Goal: Information Seeking & Learning: Check status

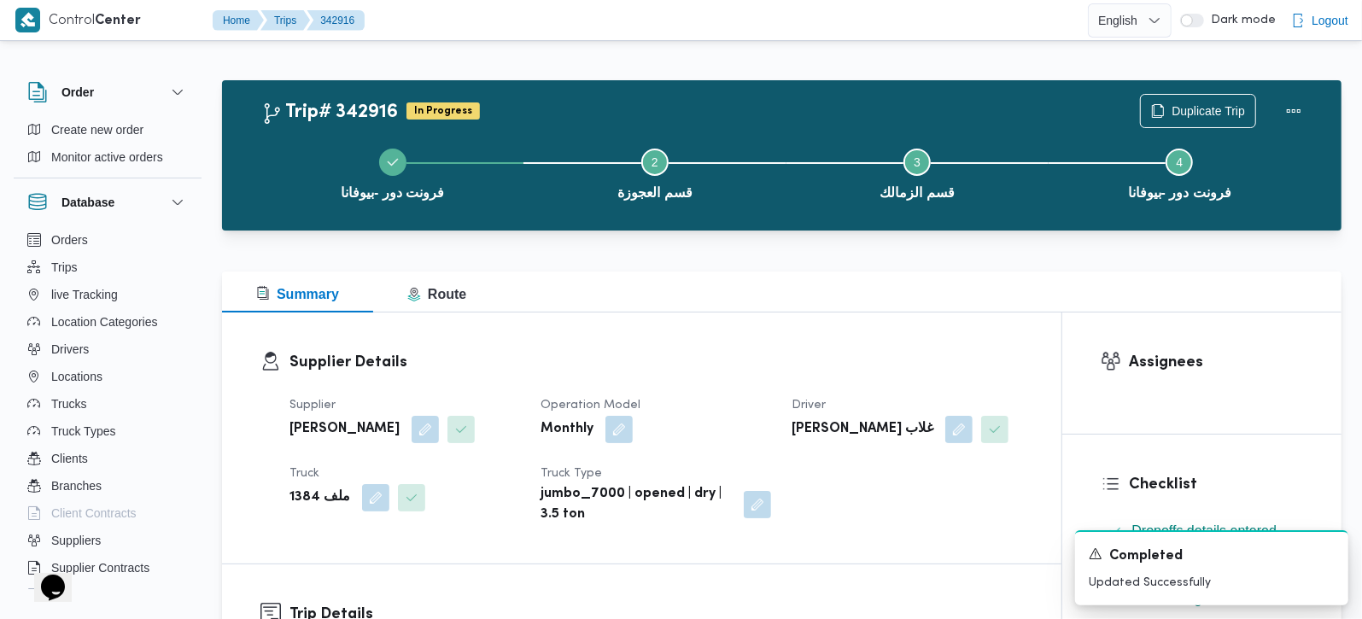
click at [846, 422] on b "محمود حمدي خطاب غلاب" at bounding box center [863, 429] width 142 height 20
copy div "محمود حمدي خطاب غلاب"
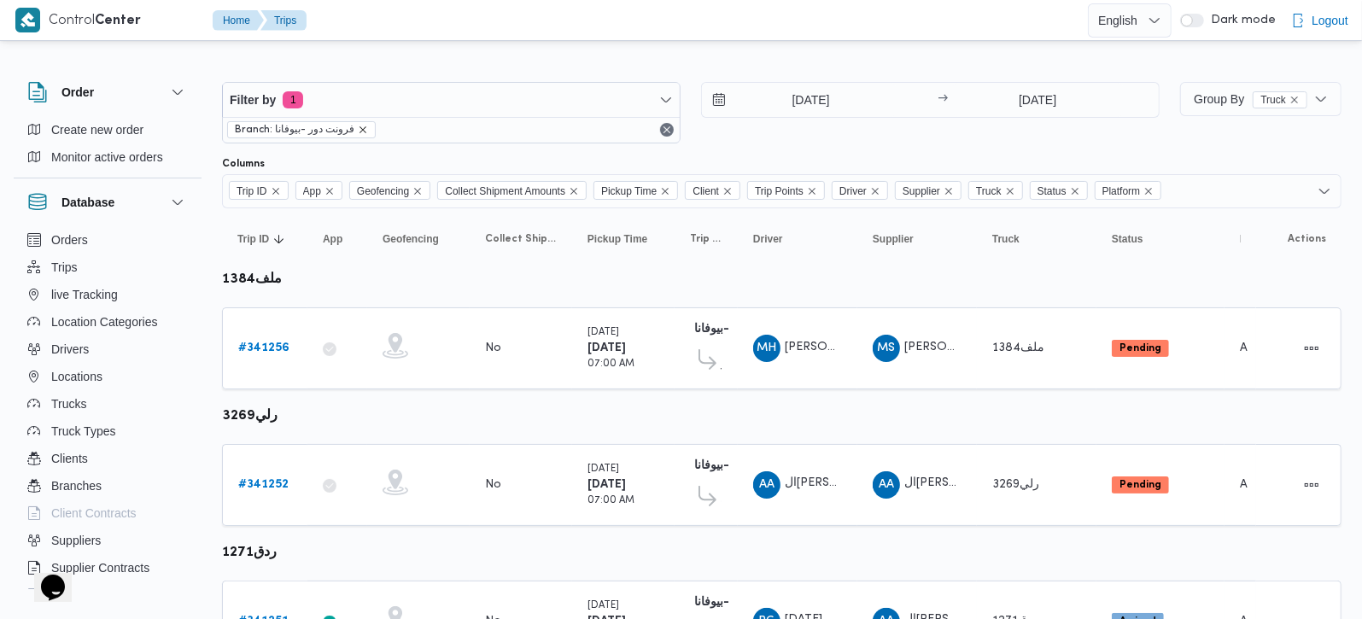
click at [360, 132] on icon "remove selected entity" at bounding box center [363, 130] width 10 height 10
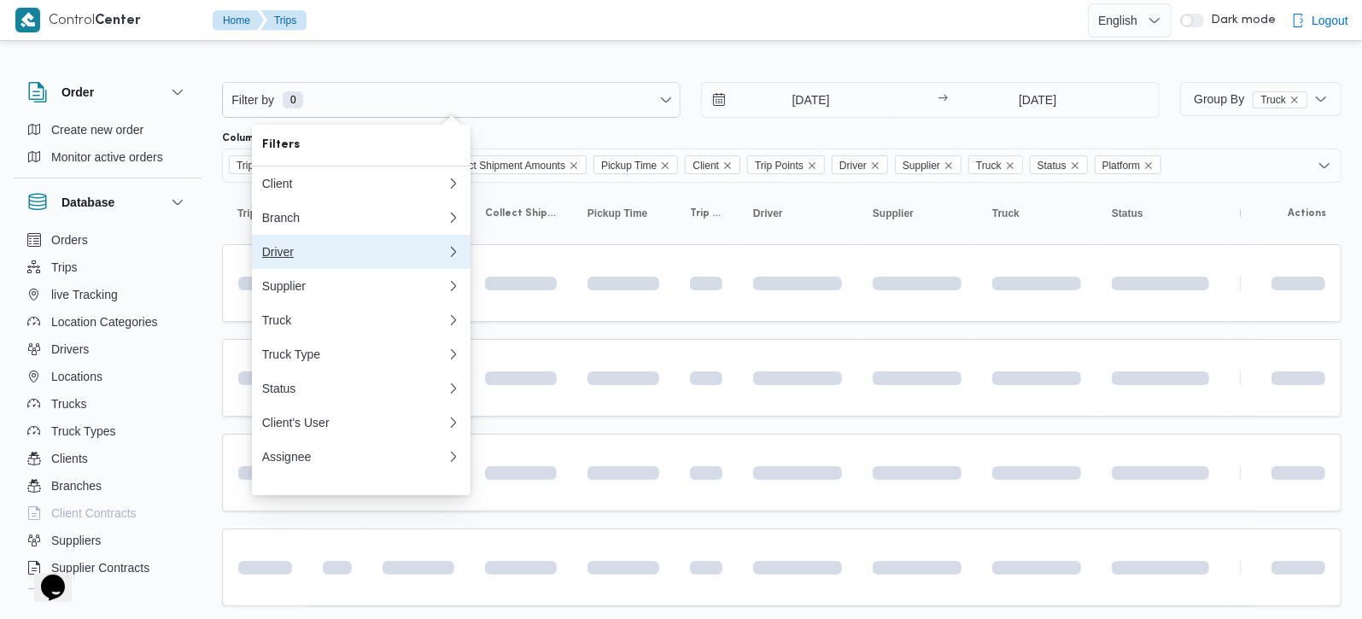
click at [299, 259] on div "Driver" at bounding box center [354, 252] width 184 height 14
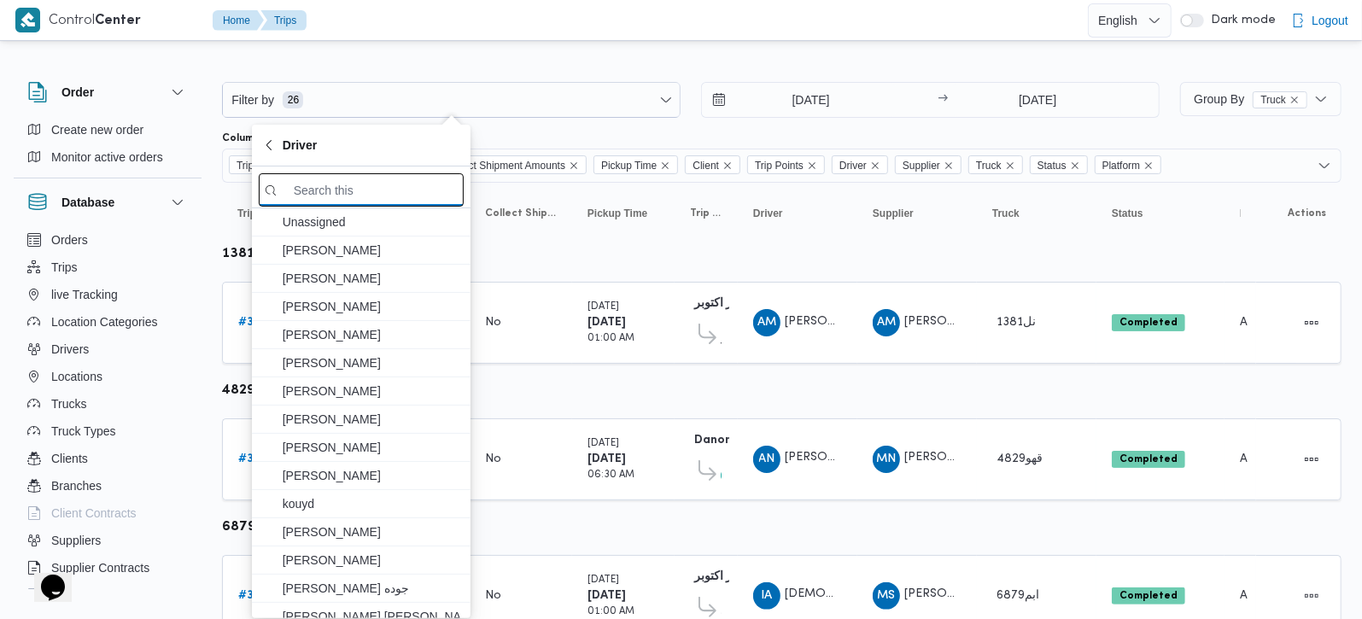
paste input "محمود حمدي خطاب غلاب"
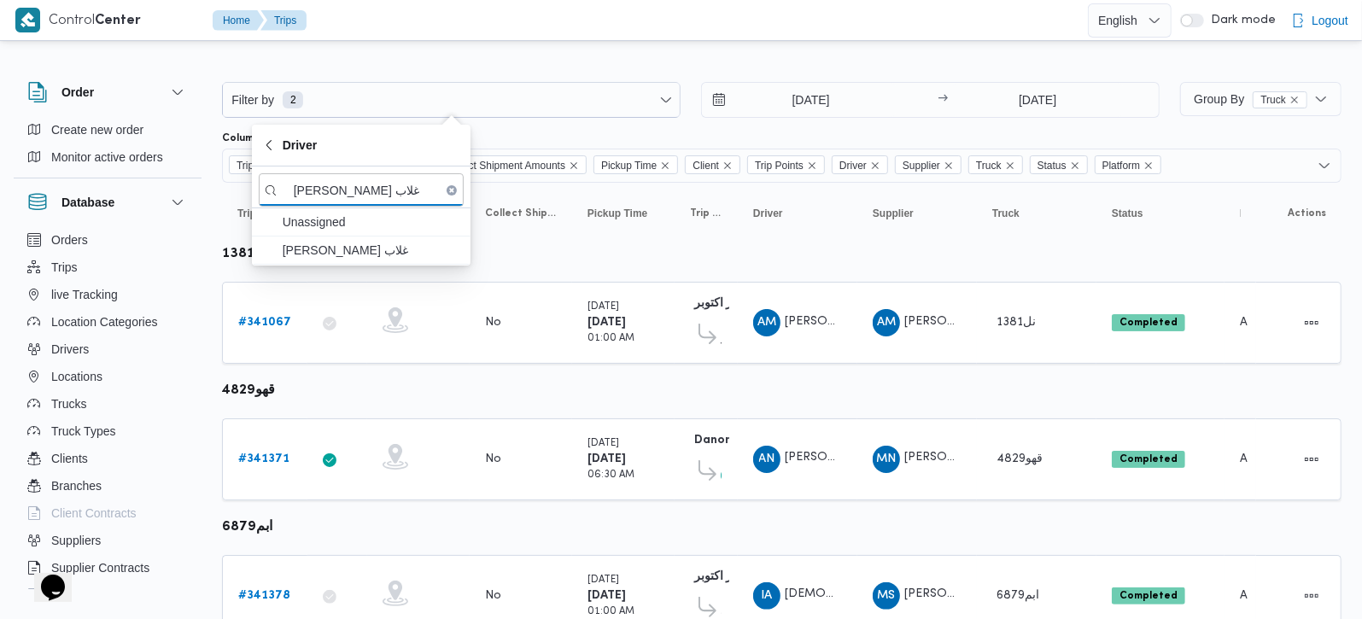
type input "محمود حمدي خطاب غلاب"
click at [354, 253] on span "محمود حمدي خطاب غلاب" at bounding box center [372, 250] width 178 height 20
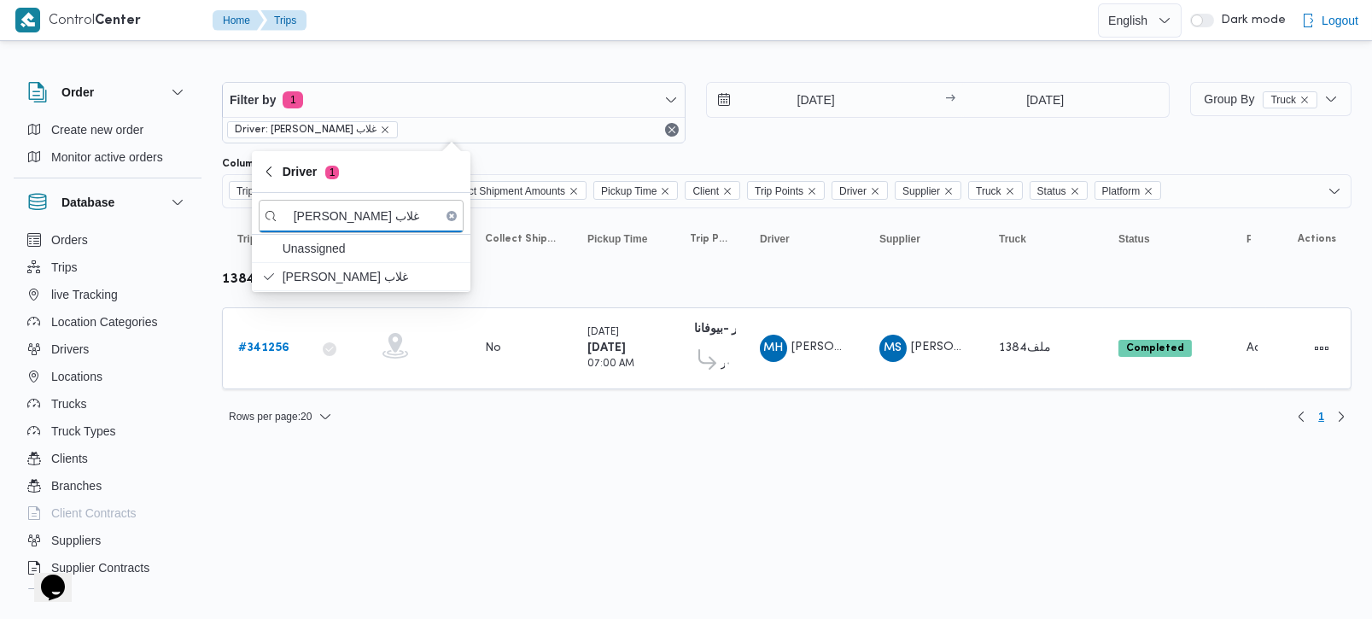
click at [809, 101] on input "4/10/2025" at bounding box center [804, 100] width 194 height 34
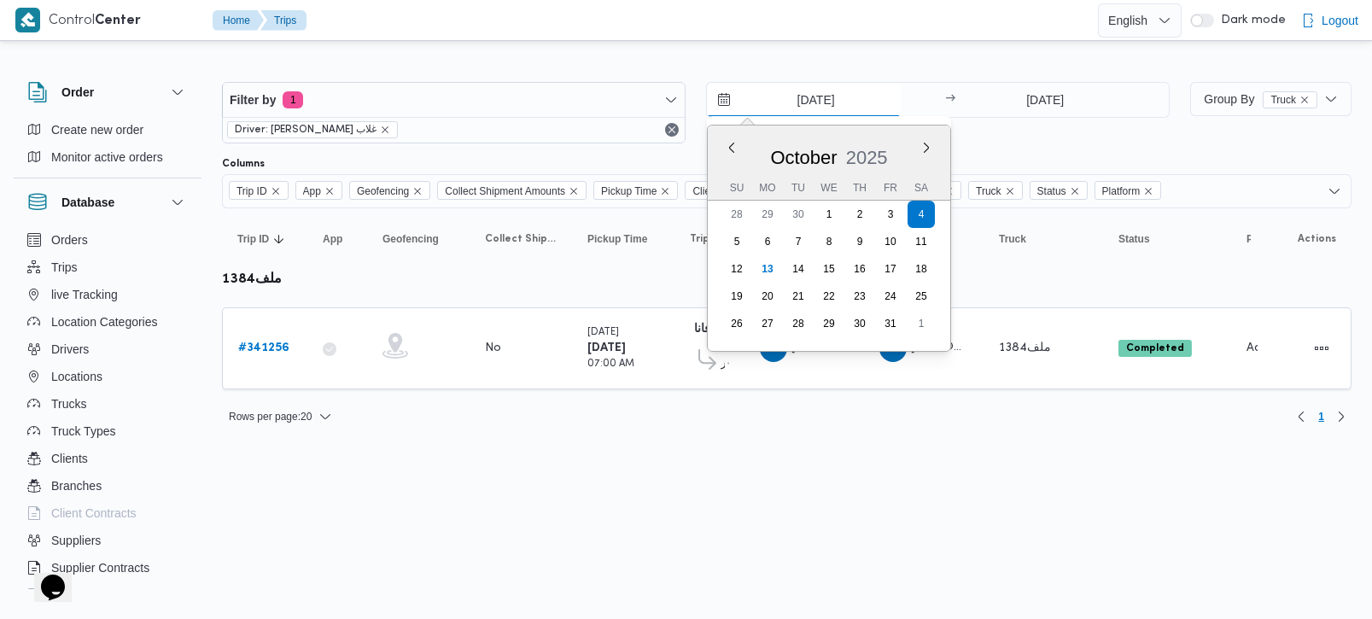
click at [821, 98] on input "4/10/2025" at bounding box center [804, 100] width 194 height 34
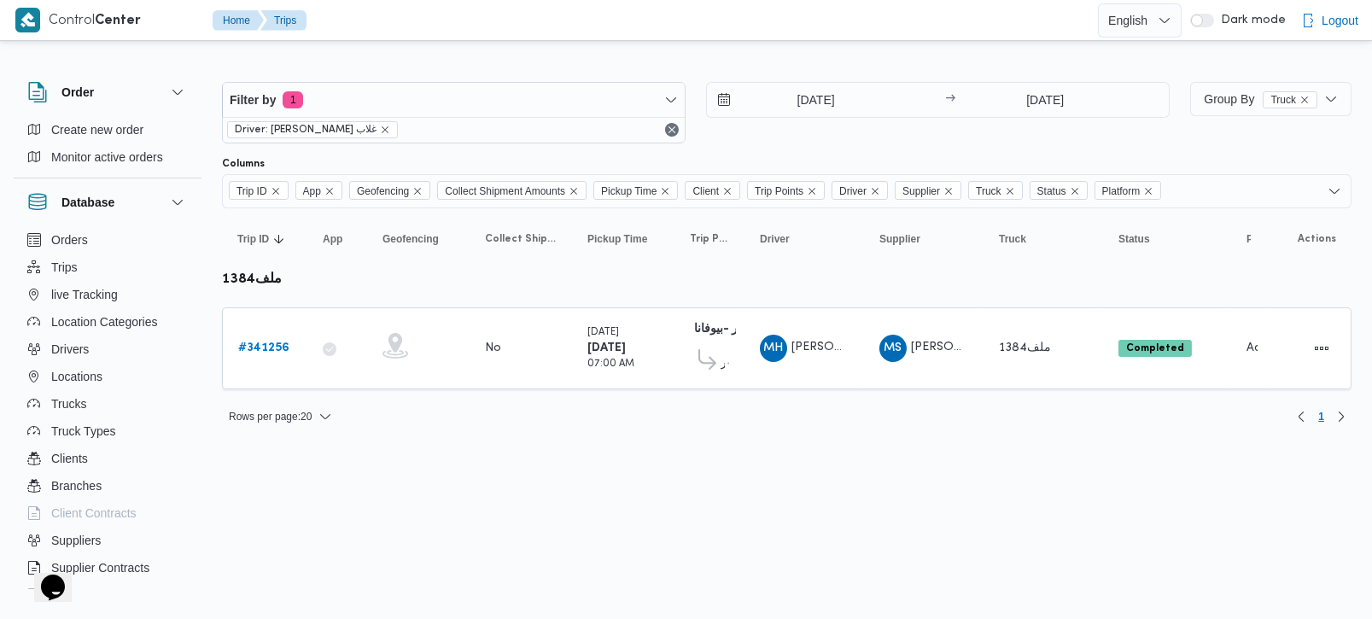
click at [723, 414] on div "Rows per page : 20 1" at bounding box center [787, 416] width 1150 height 41
click at [385, 126] on icon "remove selected entity" at bounding box center [385, 130] width 10 height 10
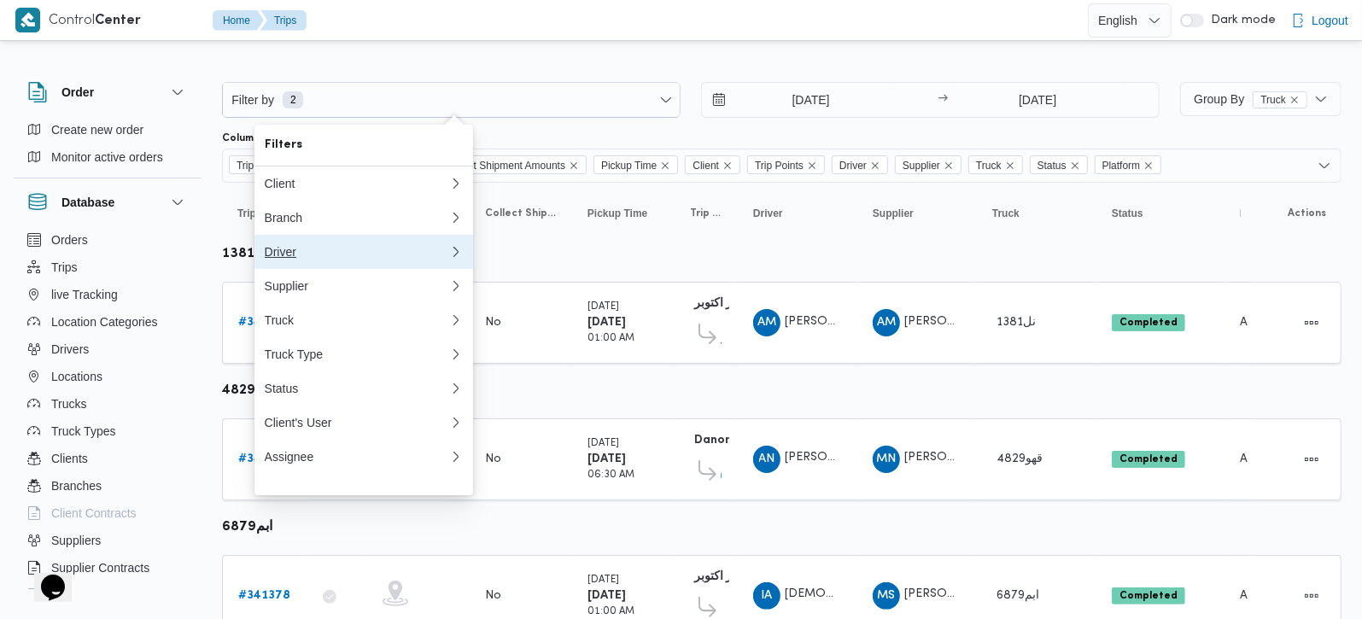
click at [291, 252] on div "Driver" at bounding box center [354, 252] width 178 height 14
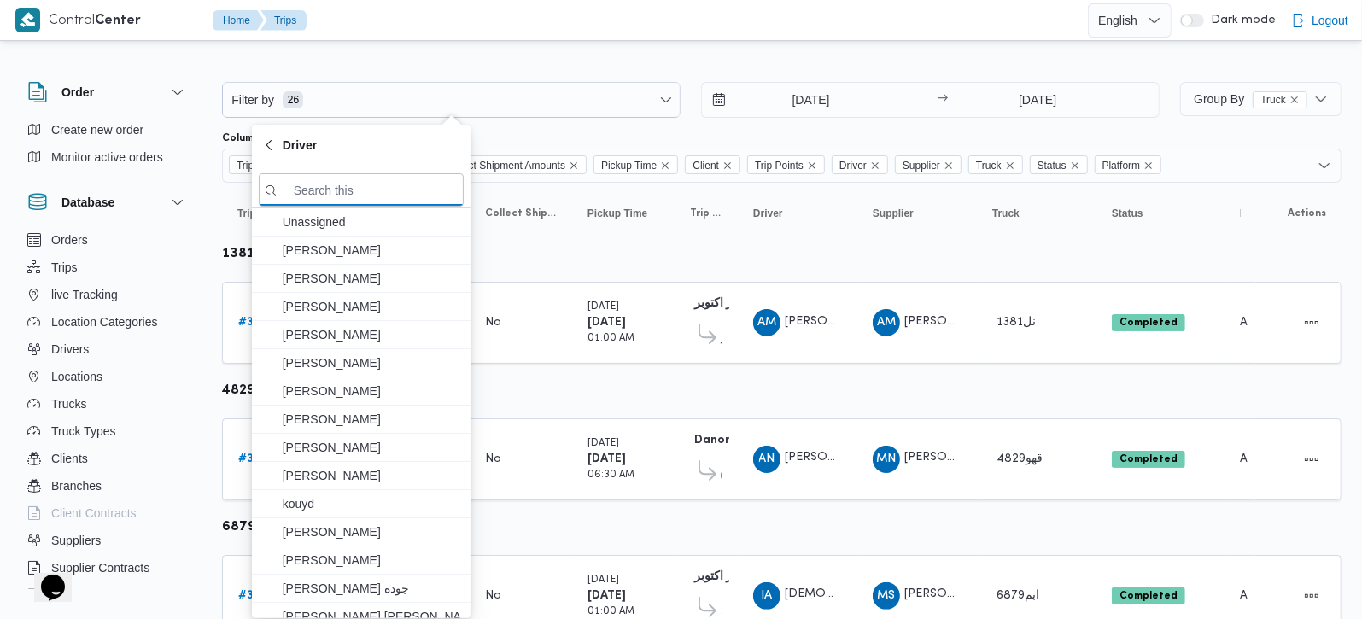
paste input "السيد احمد السيد ابراهيم"
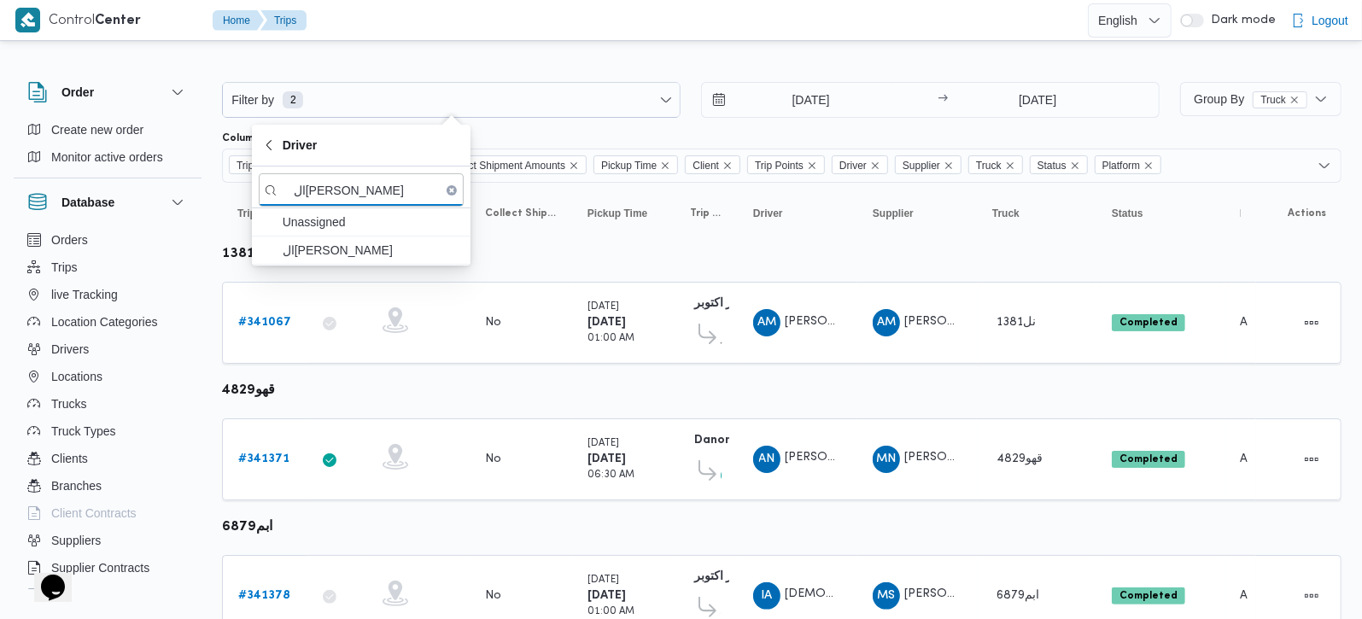
type input "السيد احمد السيد ابراهيم"
click at [321, 249] on span "السيد احمد السيد ابراهيم" at bounding box center [372, 250] width 178 height 20
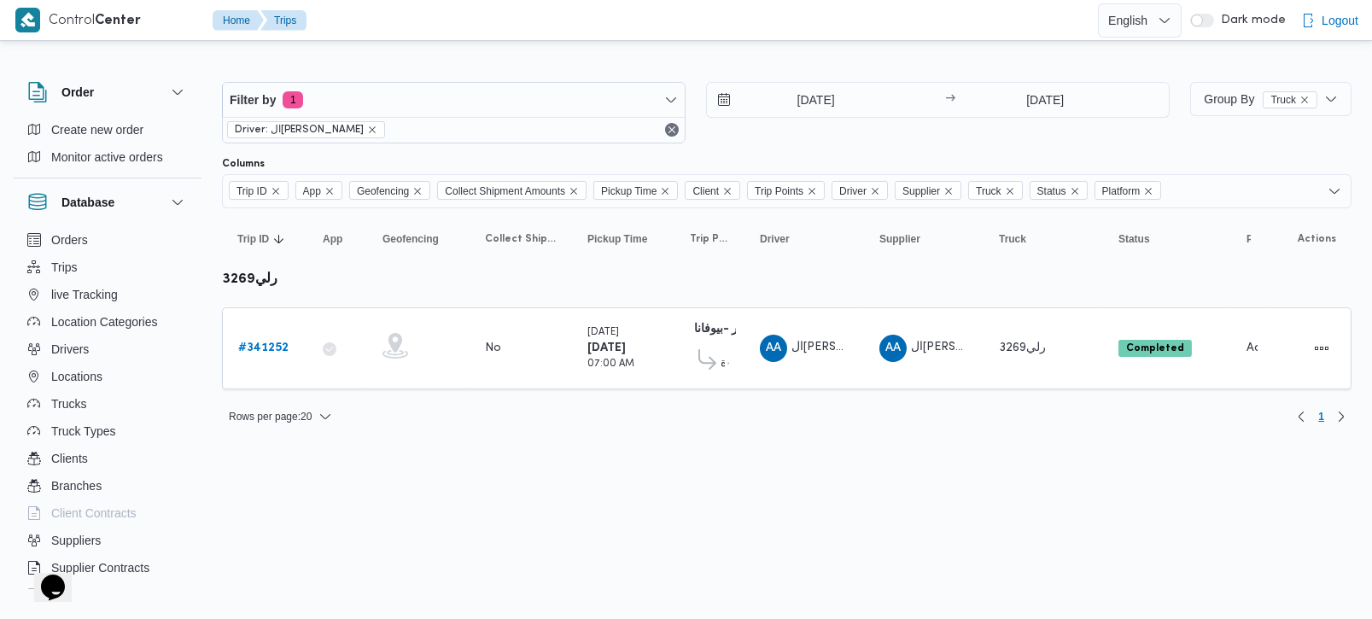
click at [895, 64] on div at bounding box center [787, 68] width 1130 height 27
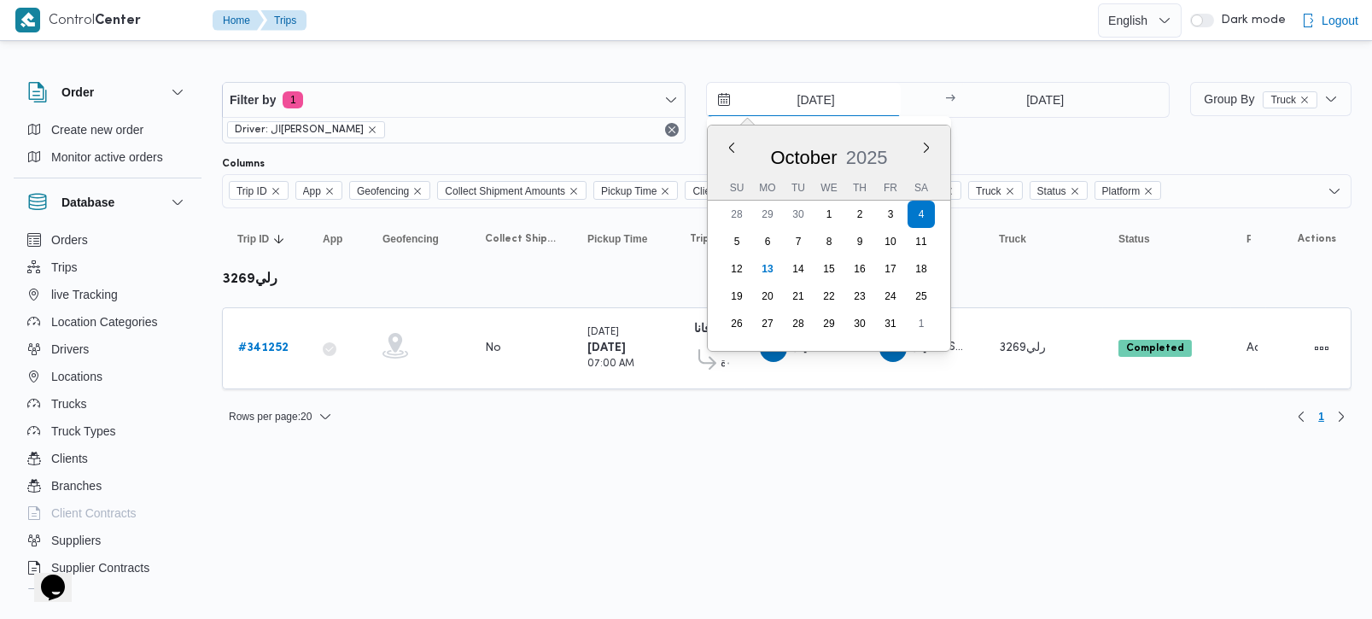
click at [804, 90] on input "4/10/2025" at bounding box center [804, 100] width 194 height 34
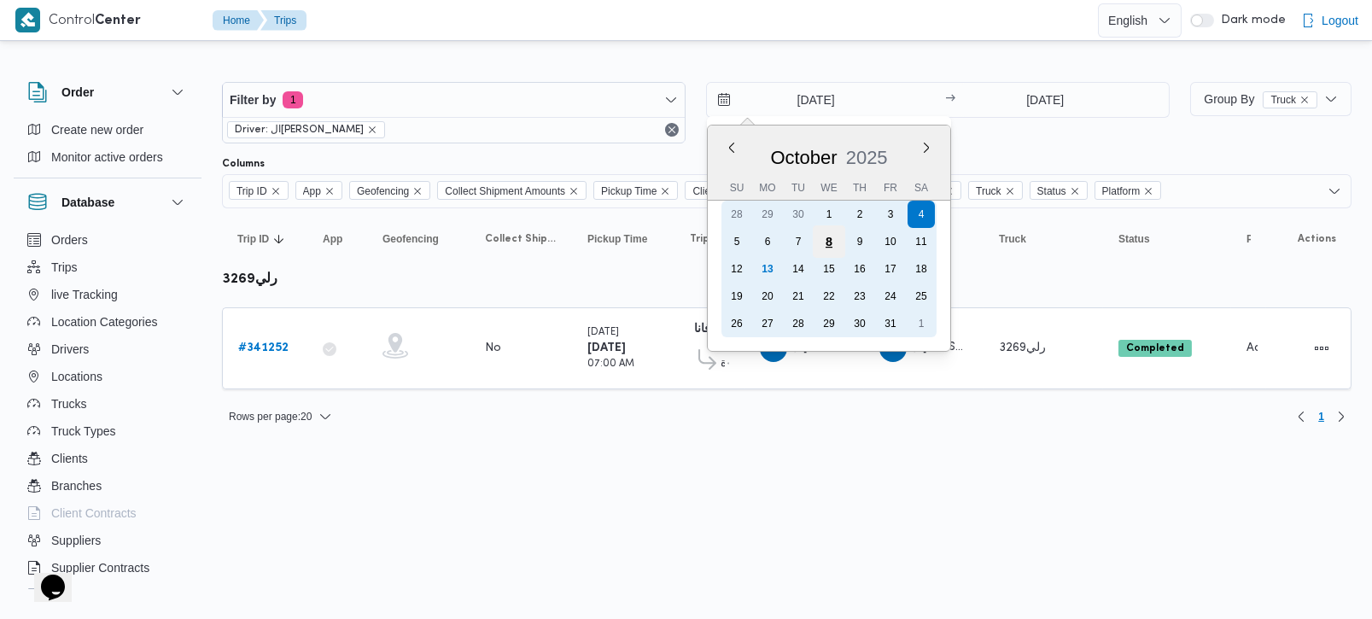
click at [823, 238] on div "8" at bounding box center [829, 241] width 32 height 32
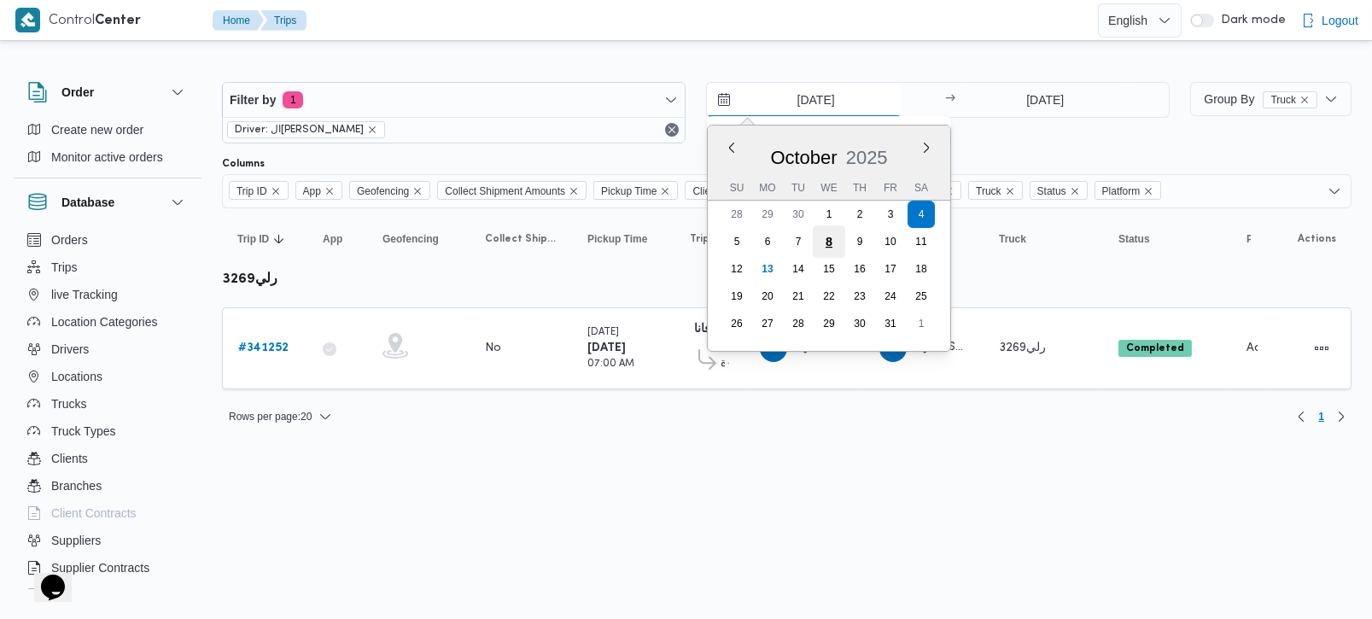
type input "8/10/2025"
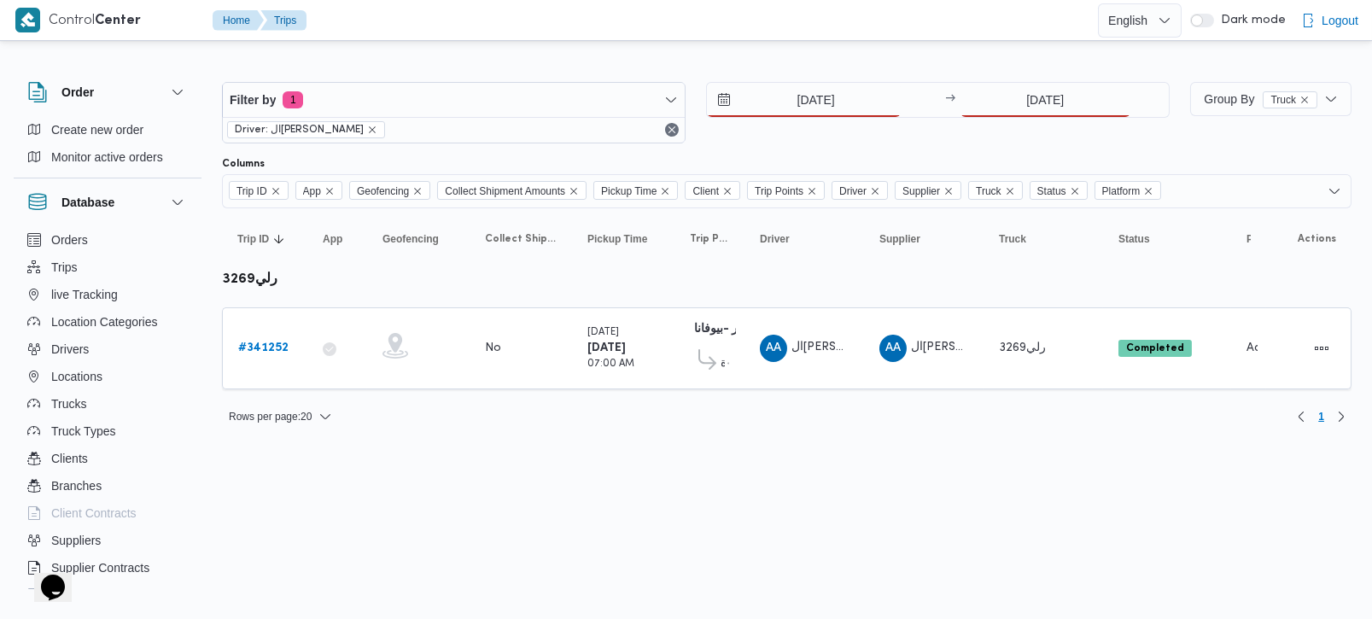
click at [600, 448] on html "Control Center Home Trips English عربي Dark mode Logout Order Create new order …" at bounding box center [686, 309] width 1372 height 619
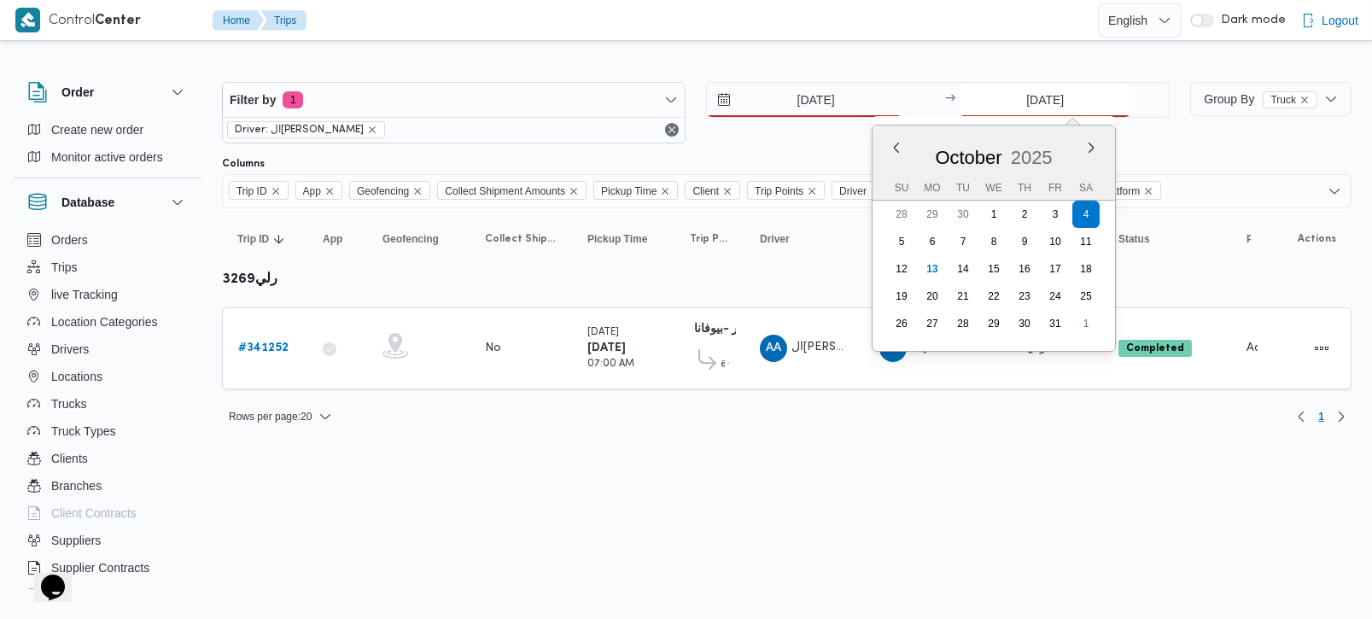
click at [1024, 96] on input "4/10/2025" at bounding box center [1046, 100] width 170 height 34
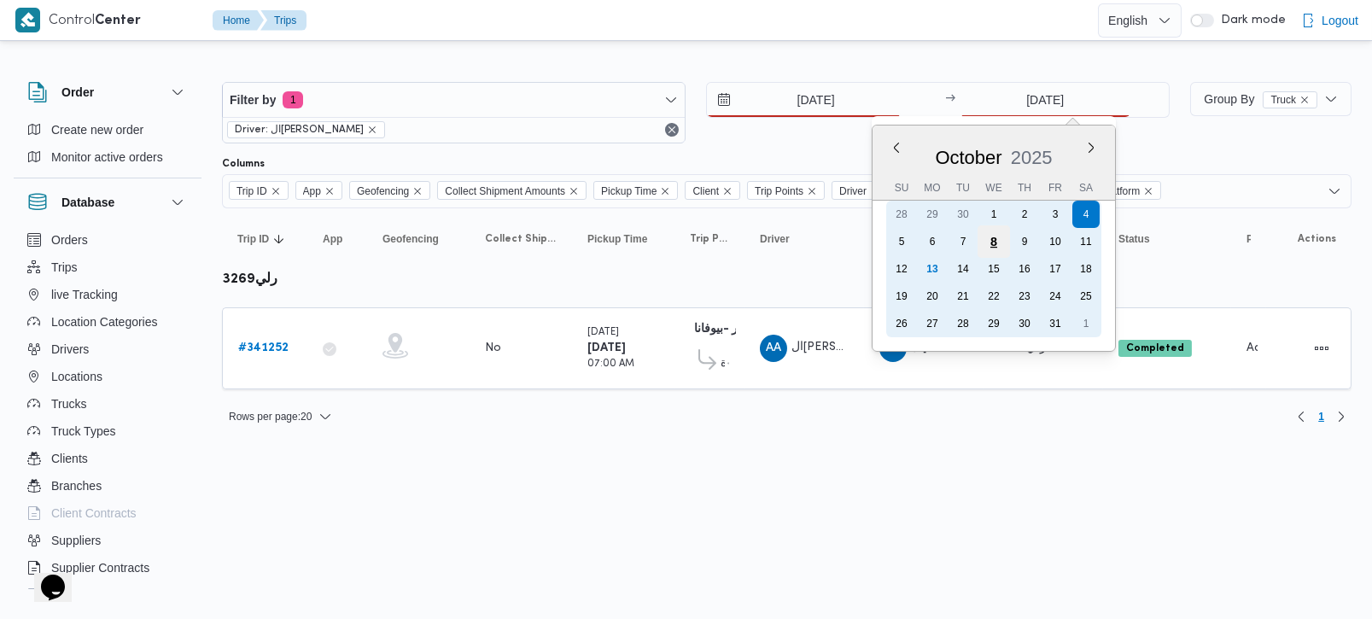
click at [999, 236] on div "8" at bounding box center [994, 241] width 32 height 32
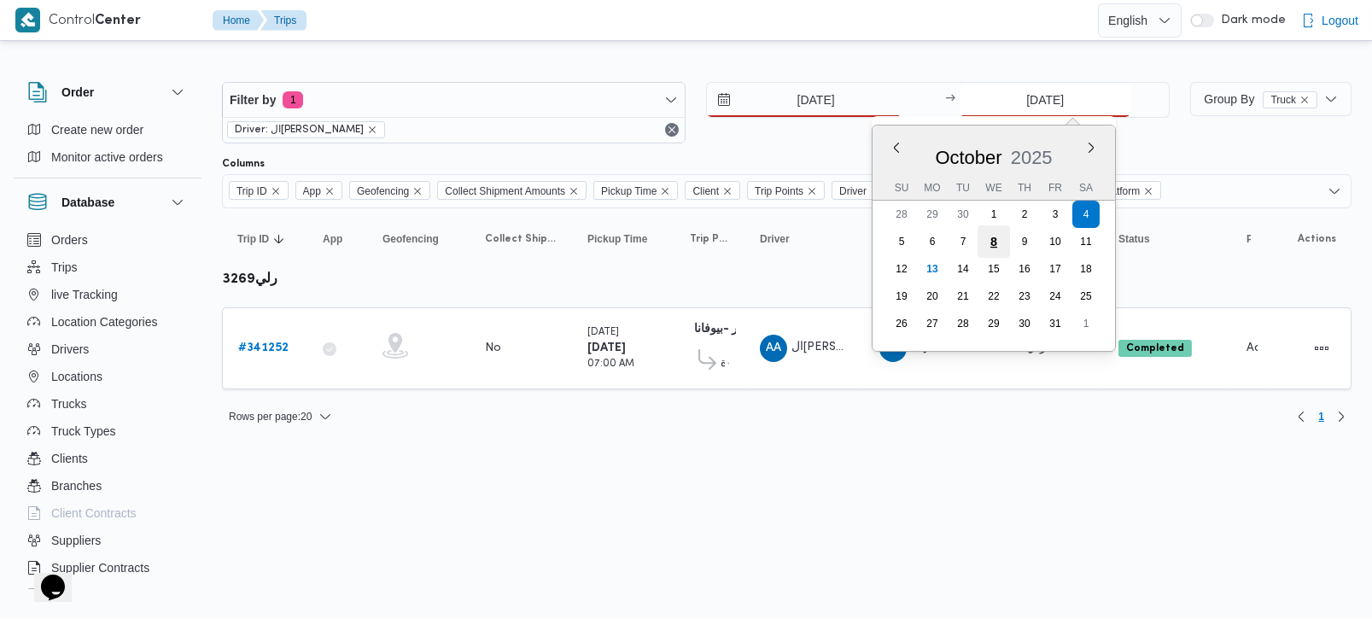
type input "8/10/2025"
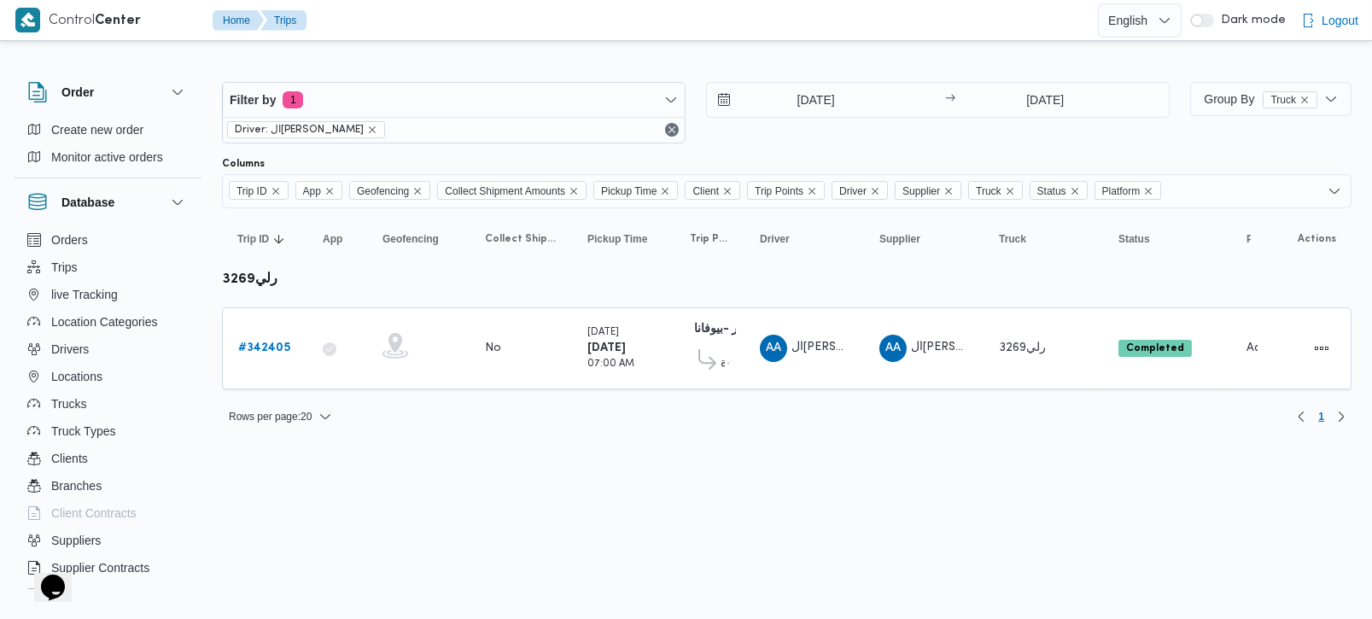
click at [720, 425] on div "Rows per page : 20 1" at bounding box center [787, 416] width 1150 height 41
click at [371, 128] on span "Driver: السيد احمد السيد ابراهيم" at bounding box center [306, 129] width 143 height 15
click at [377, 126] on icon "remove selected entity" at bounding box center [372, 130] width 10 height 10
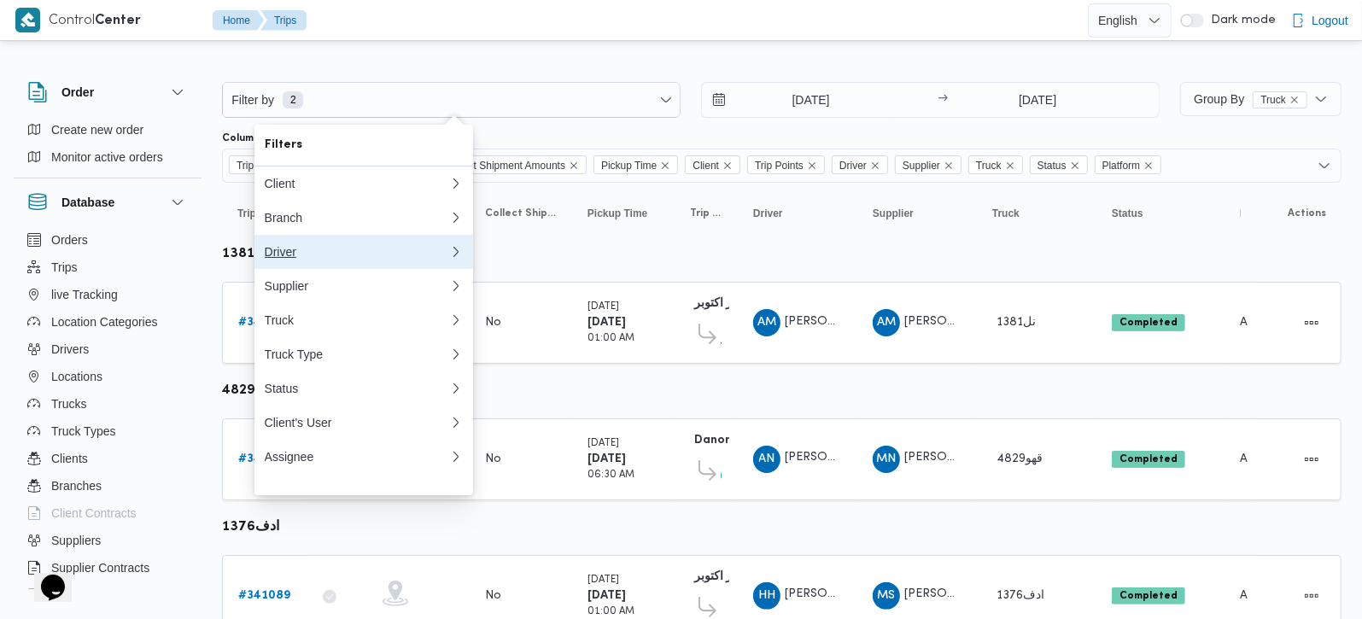
click at [298, 259] on div "Driver" at bounding box center [354, 252] width 178 height 14
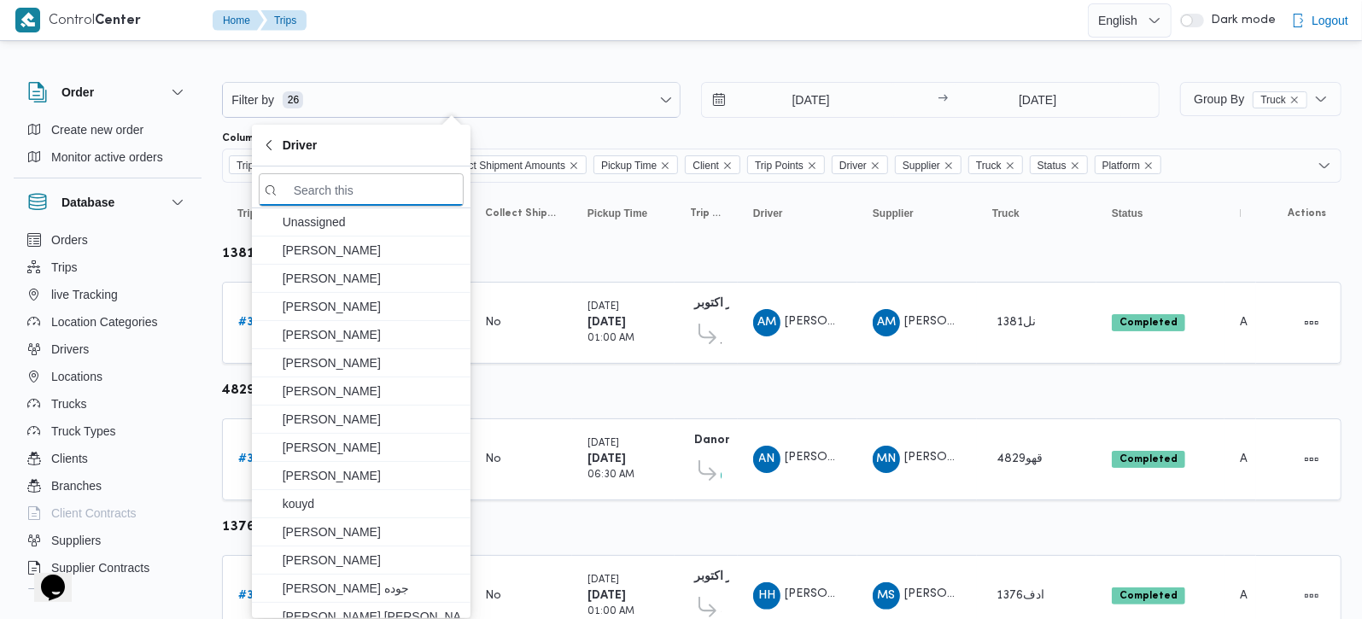
paste input "[DATE][PERSON_NAME]"
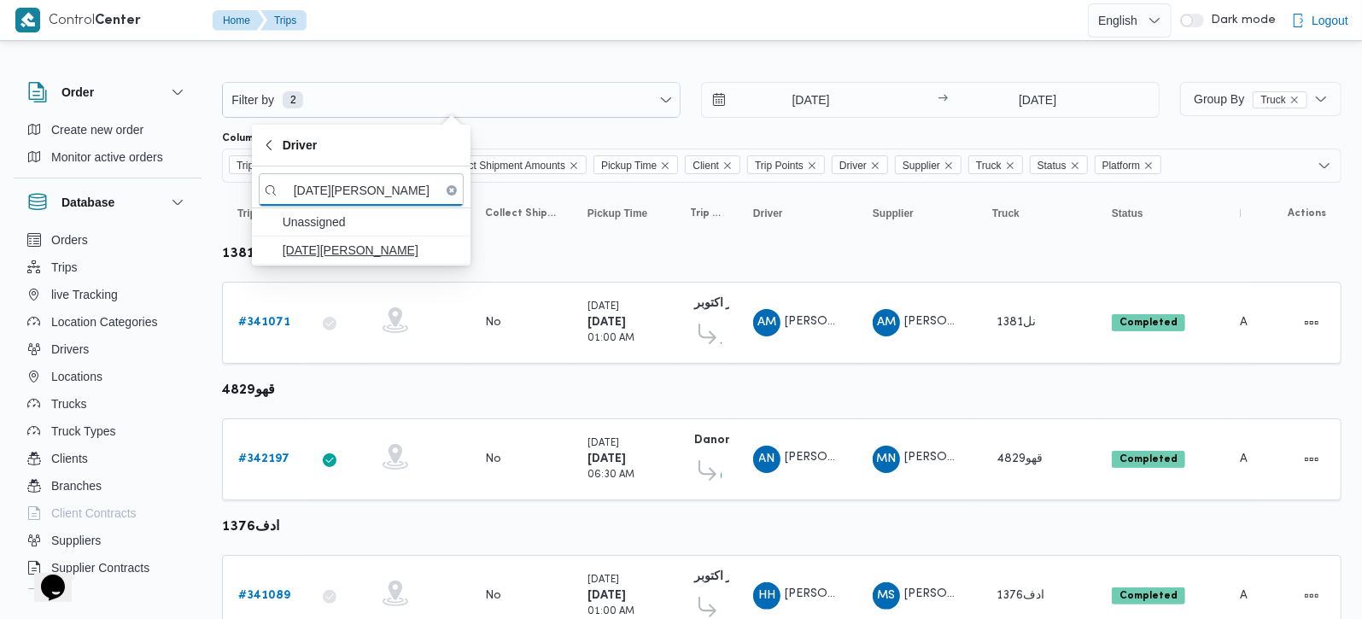
type input "[DATE][PERSON_NAME]"
click at [377, 251] on span "[DATE][PERSON_NAME]" at bounding box center [372, 250] width 178 height 20
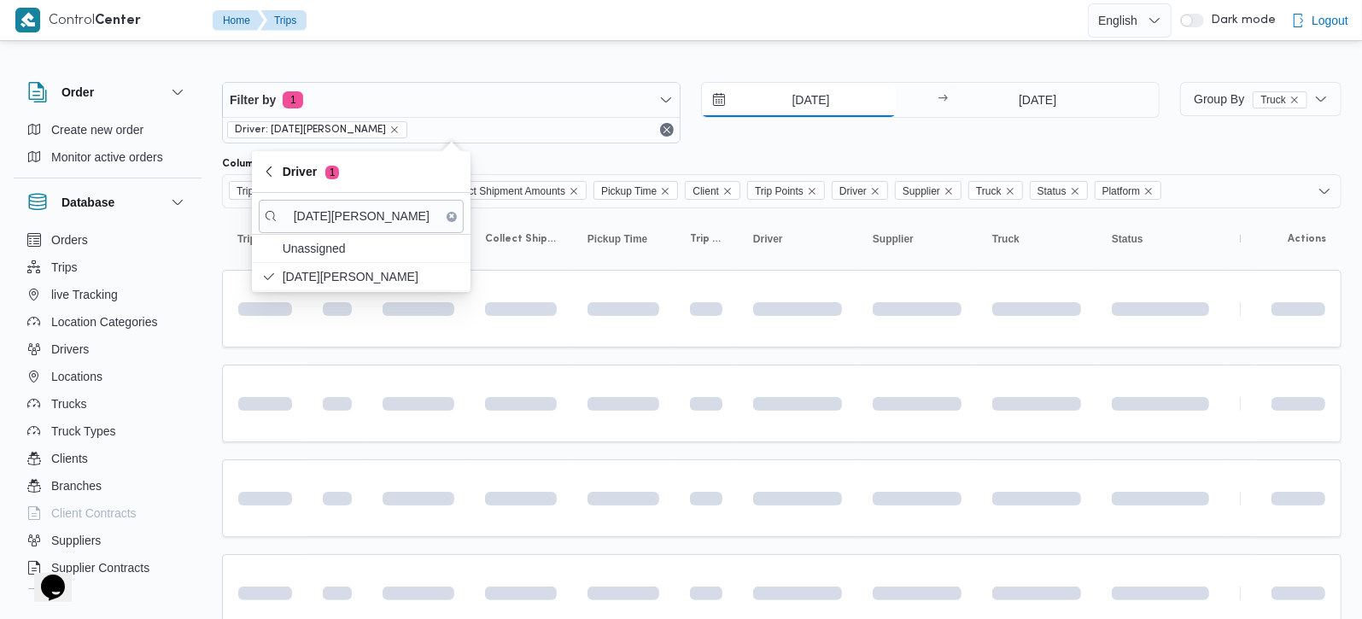
click at [804, 89] on input "8/10/2025" at bounding box center [799, 100] width 194 height 34
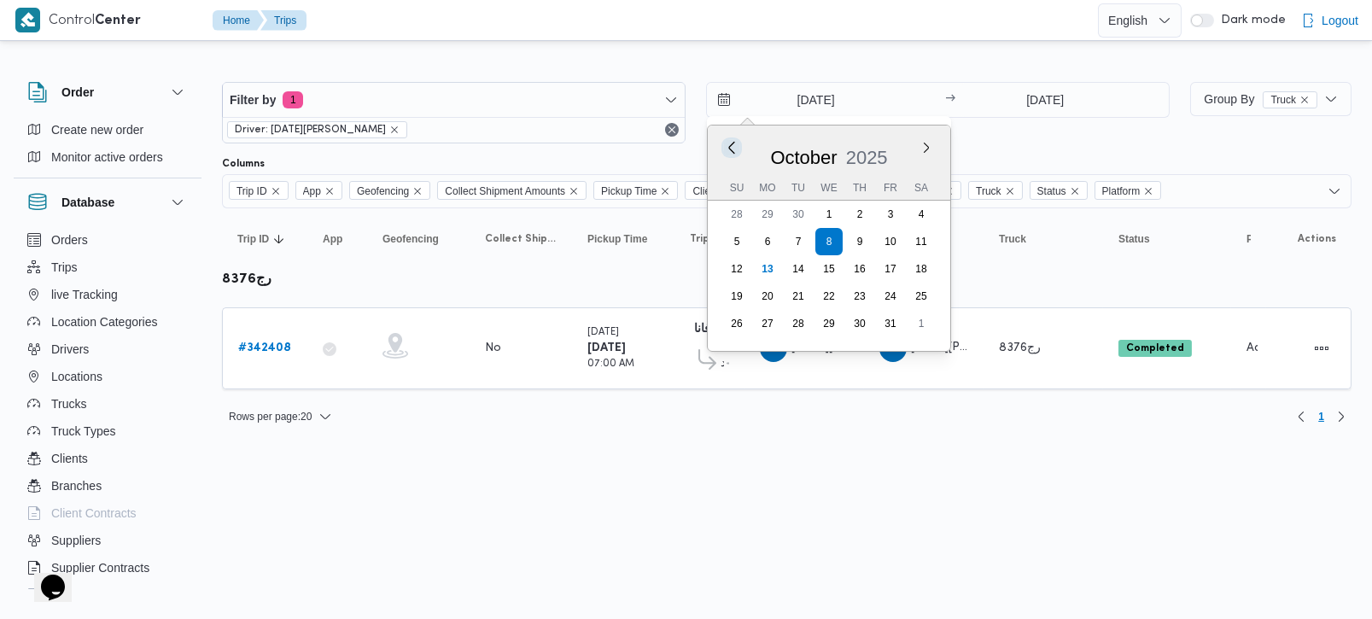
click at [728, 145] on button "Previous Month" at bounding box center [732, 147] width 16 height 16
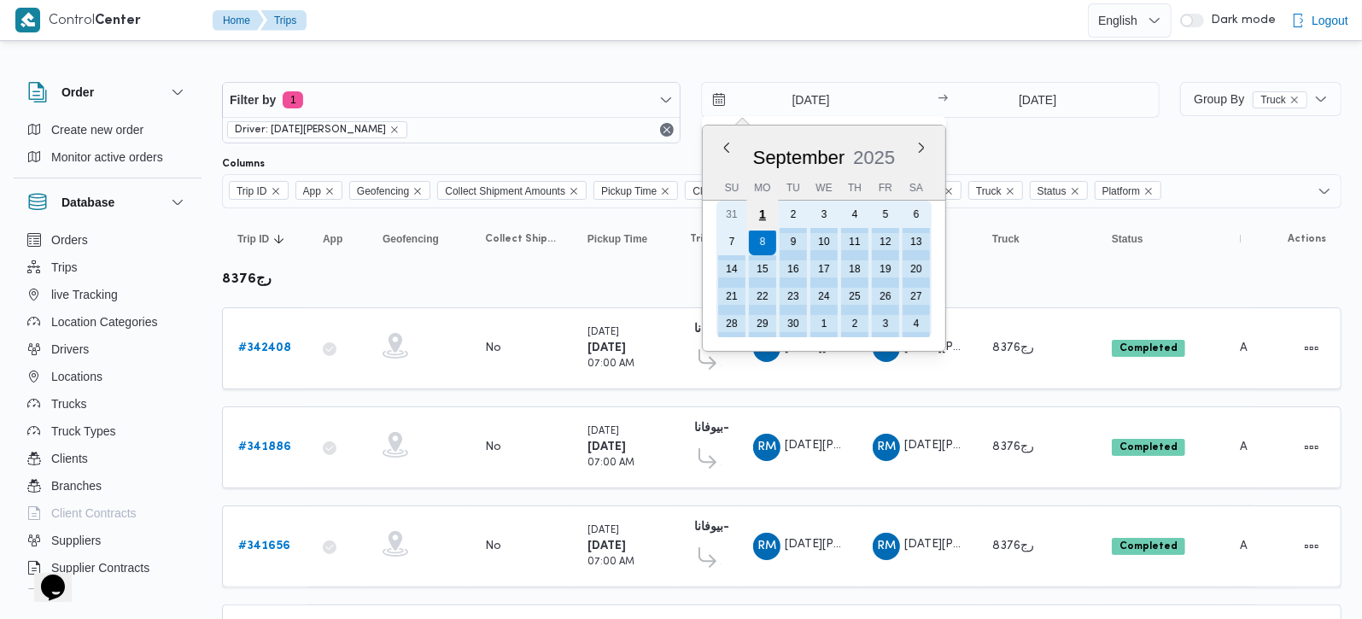
click at [773, 208] on div "1" at bounding box center [762, 214] width 32 height 32
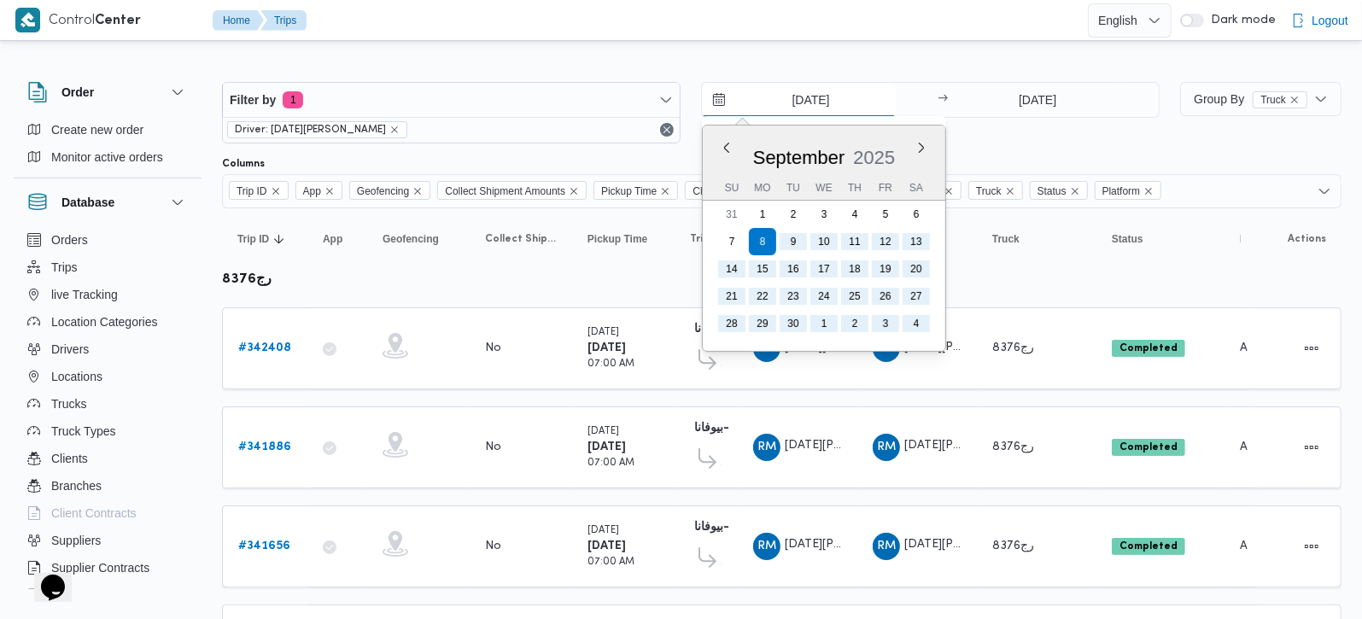
type input "1/9/2025"
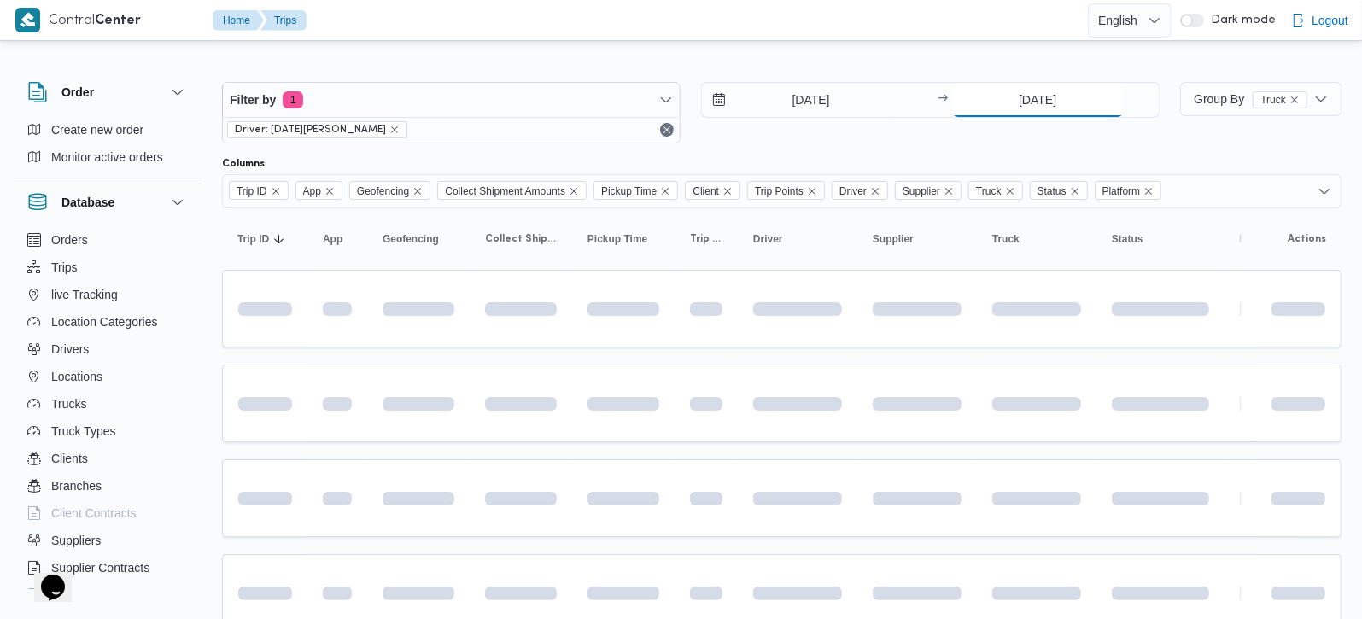
click at [1041, 88] on input "8/10/2025" at bounding box center [1038, 100] width 170 height 34
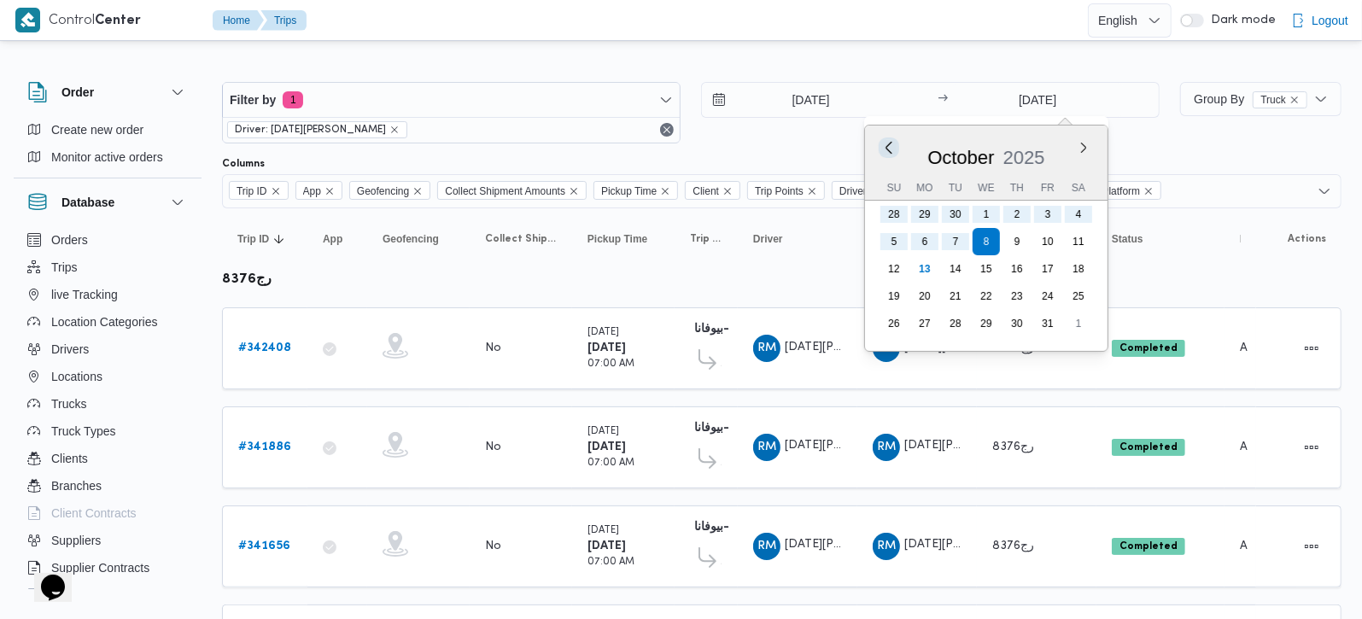
click at [892, 144] on button "Previous Month" at bounding box center [888, 147] width 16 height 16
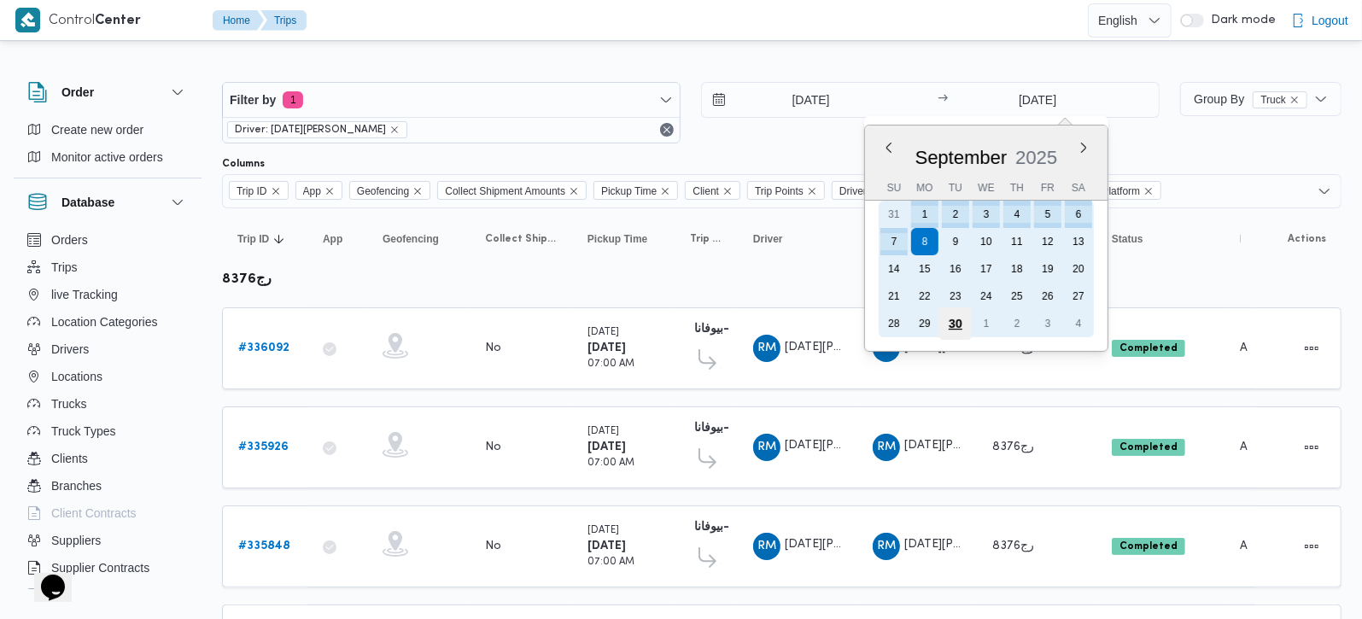
click at [954, 316] on div "30" at bounding box center [955, 323] width 32 height 32
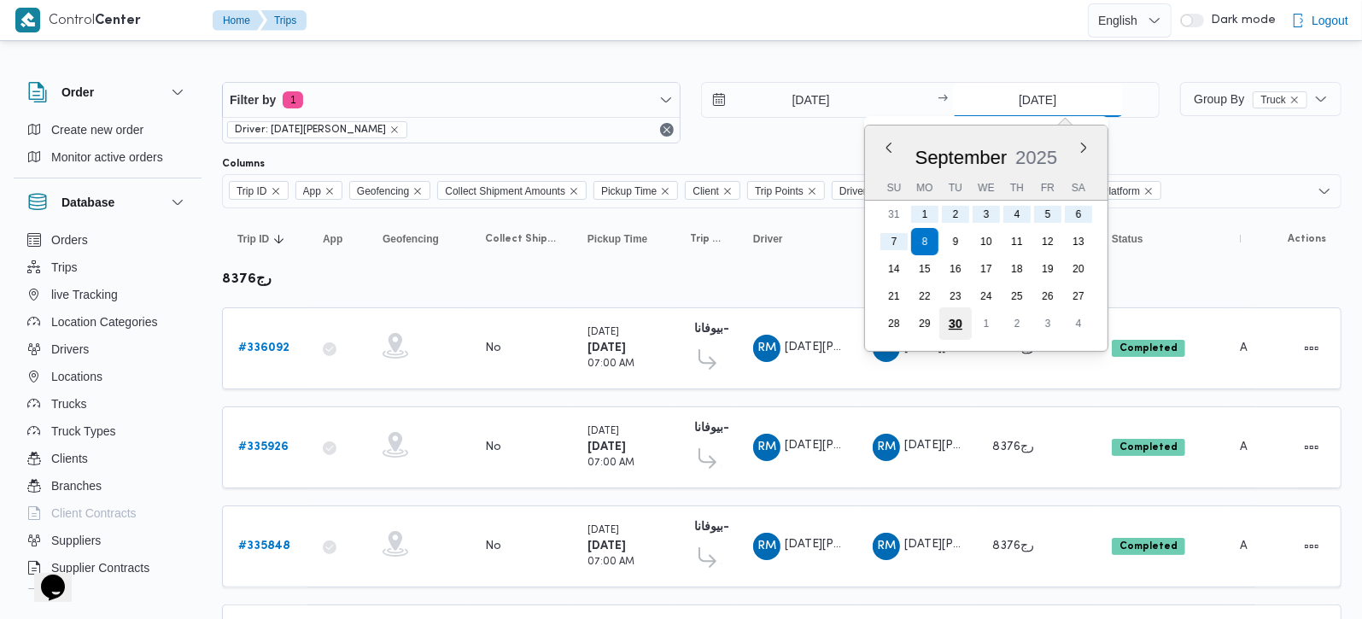
type input "30/9/2025"
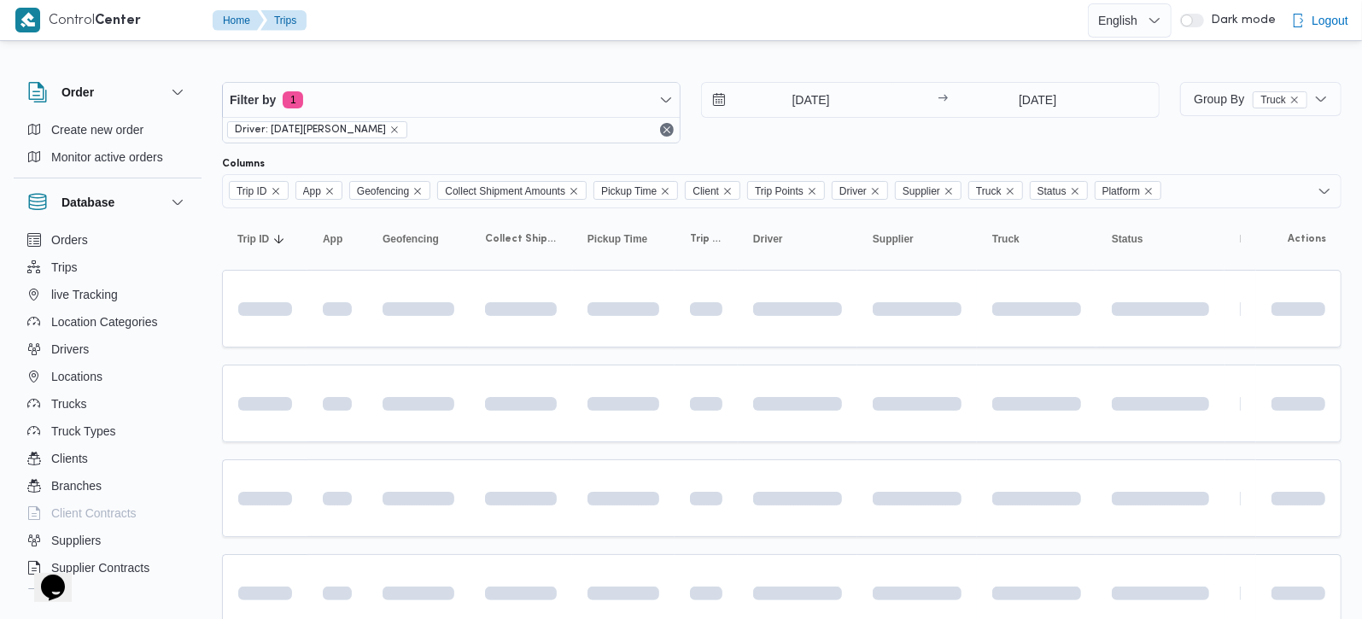
click at [843, 43] on div at bounding box center [681, 40] width 1362 height 27
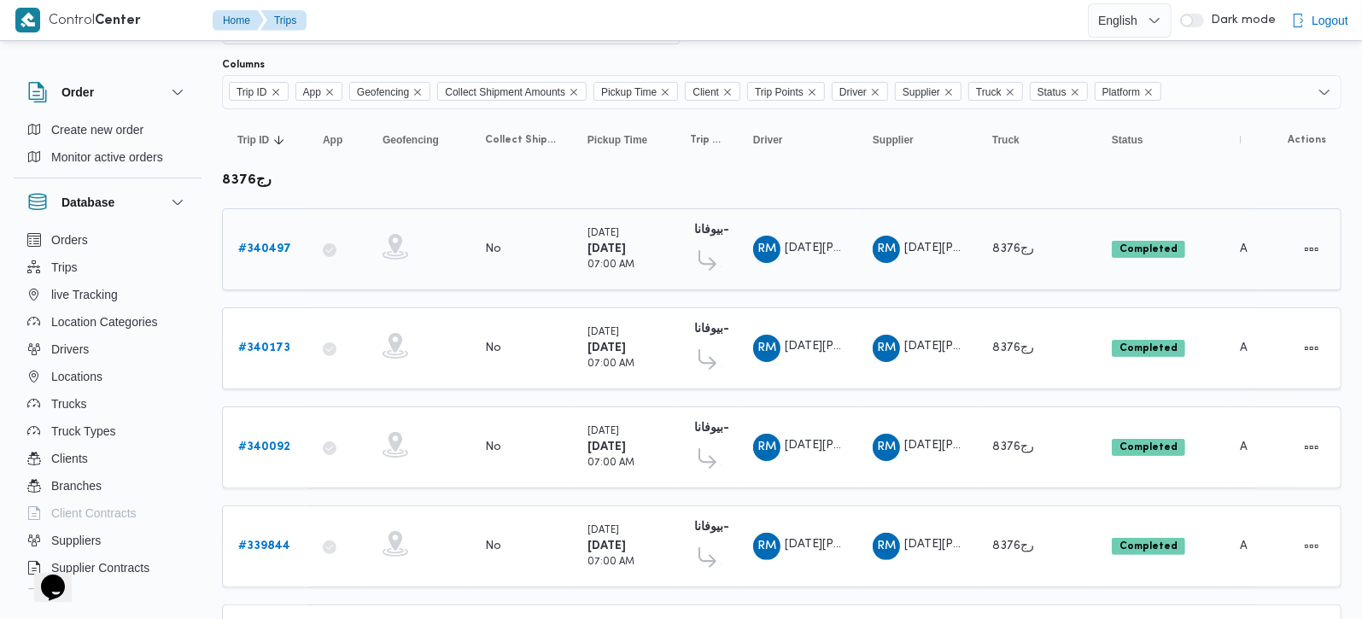
scroll to position [100, 0]
click at [721, 258] on span "قسم الشيخ زايد" at bounding box center [721, 264] width 1 height 20
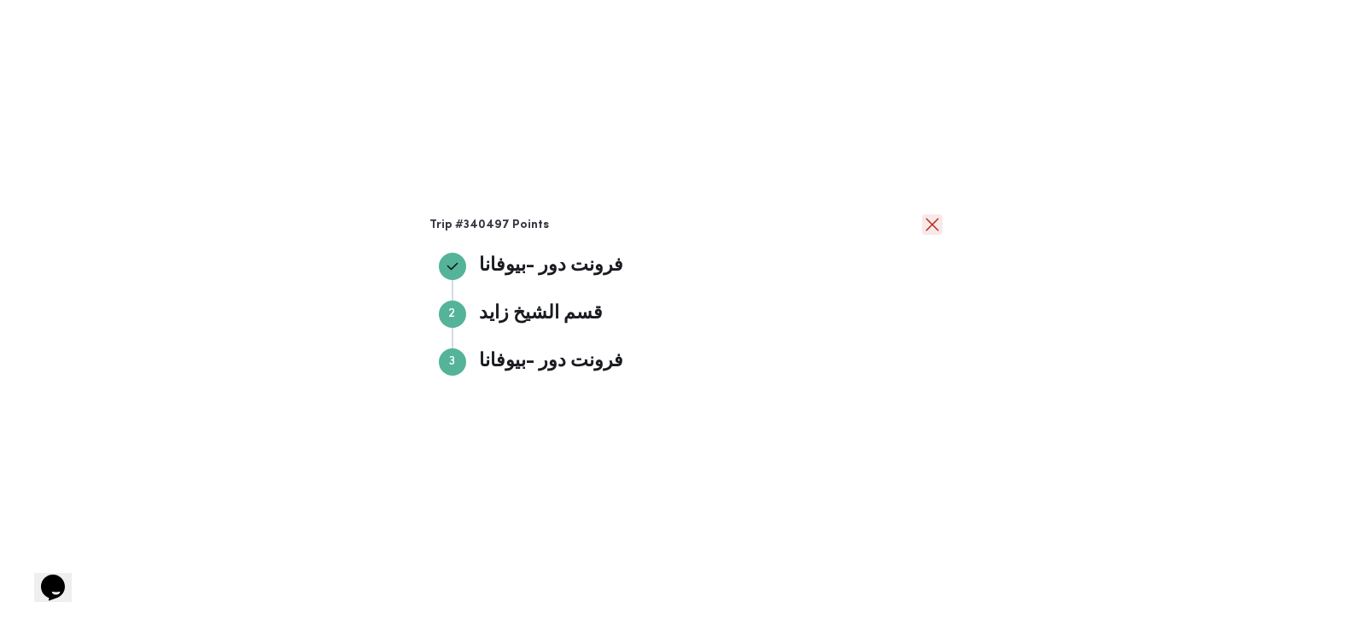
click at [928, 231] on button "close" at bounding box center [932, 224] width 20 height 20
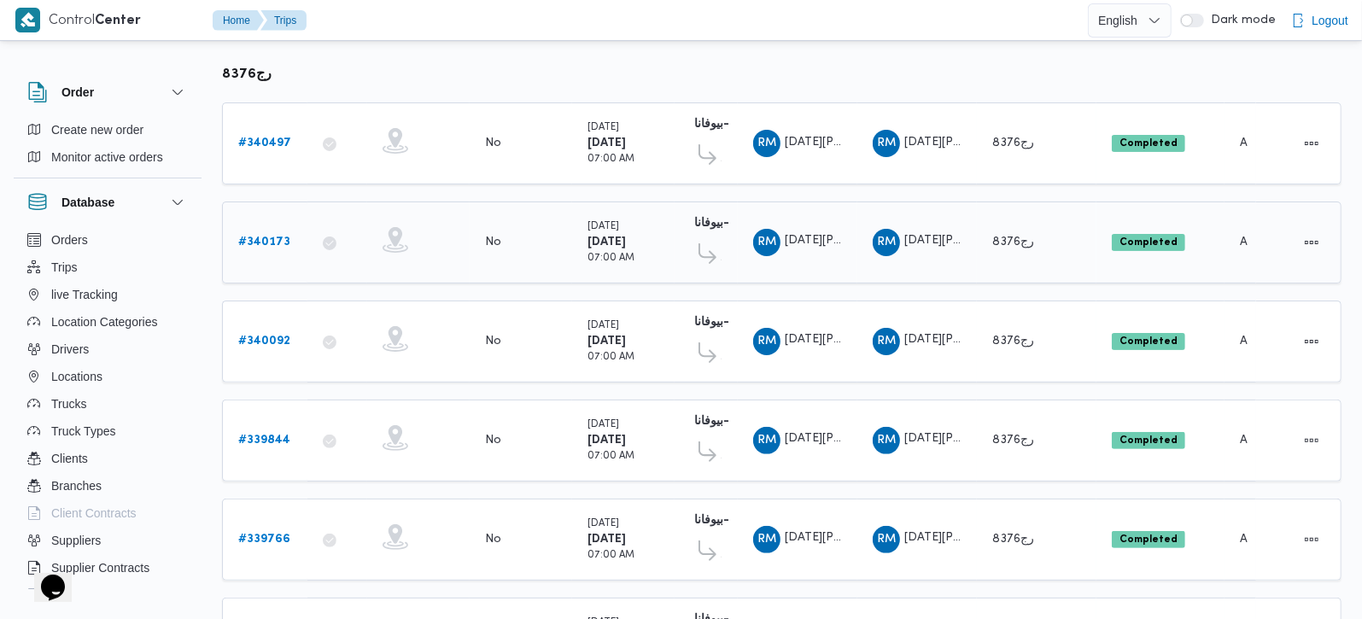
scroll to position [301, 0]
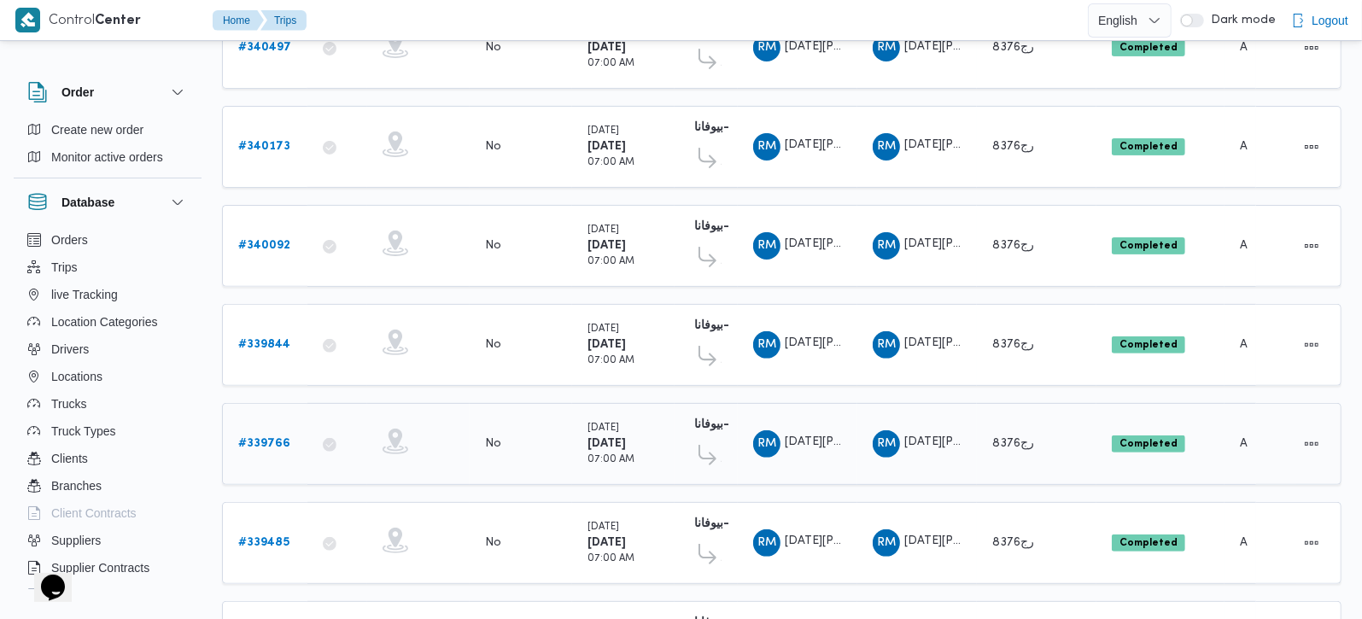
click at [708, 453] on icon at bounding box center [708, 455] width 18 height 20
click at [705, 445] on icon at bounding box center [708, 455] width 18 height 20
click at [709, 419] on b "فرونت دور -بيوفانا" at bounding box center [739, 424] width 91 height 11
click at [732, 426] on td "Trip Points فرونت دور -بيوفانا 10:26 AM قسم الشيخ زايد فرونت دور -بيوفانا" at bounding box center [706, 444] width 63 height 82
click at [718, 445] on span at bounding box center [705, 459] width 31 height 28
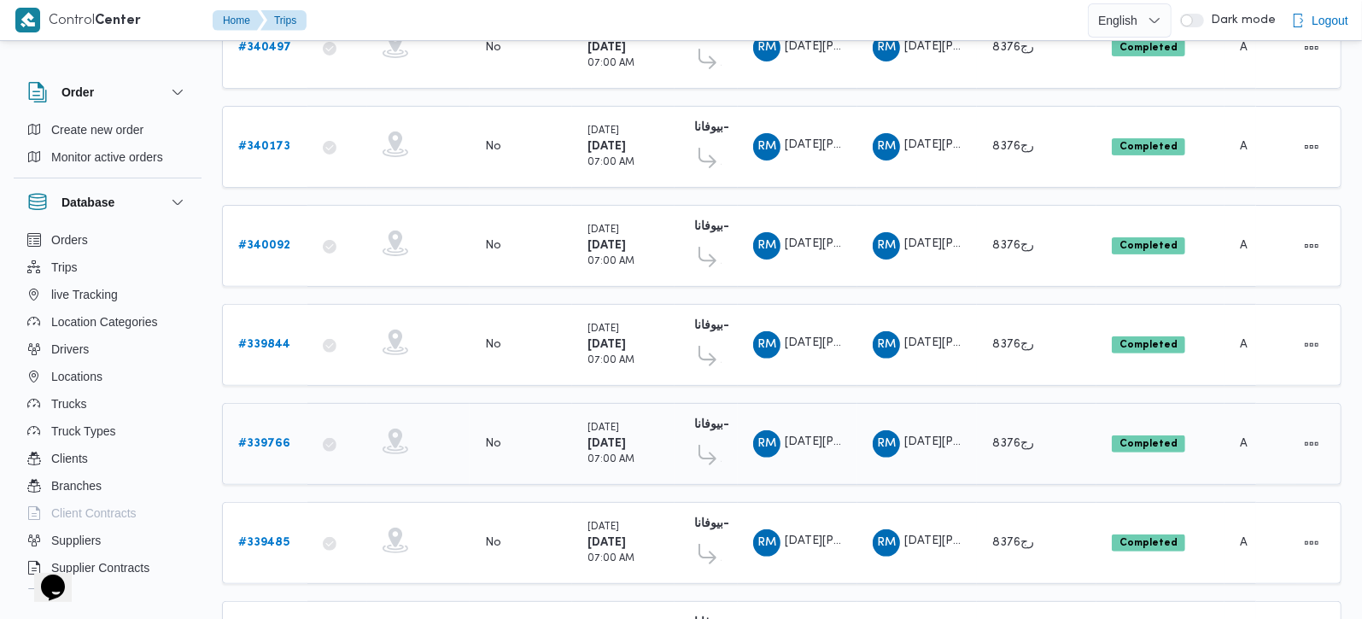
click at [708, 445] on icon at bounding box center [708, 455] width 18 height 20
click at [750, 441] on div "RM رمضان محمد محمد عبدالمنعم" at bounding box center [797, 444] width 102 height 41
click at [681, 436] on td "Trip Points فرونت دور -بيوفانا 10:26 AM قسم الشيخ زايد فرونت دور -بيوفانا" at bounding box center [706, 444] width 63 height 82
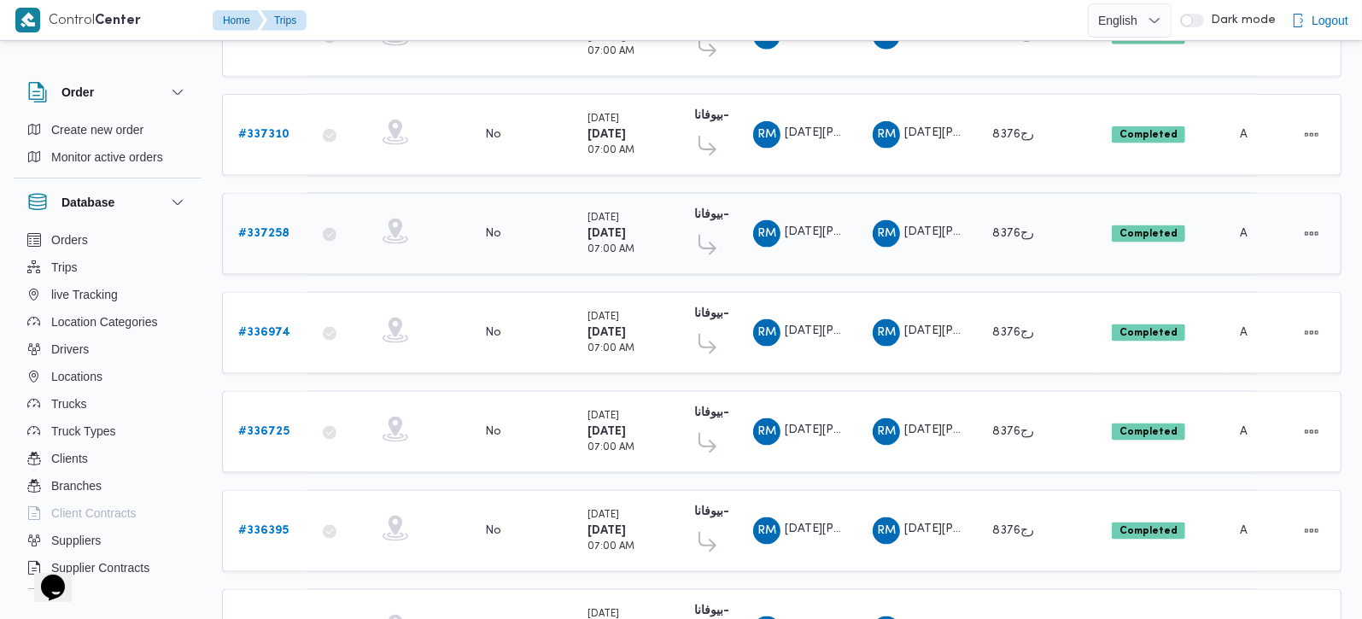
scroll to position [1675, 0]
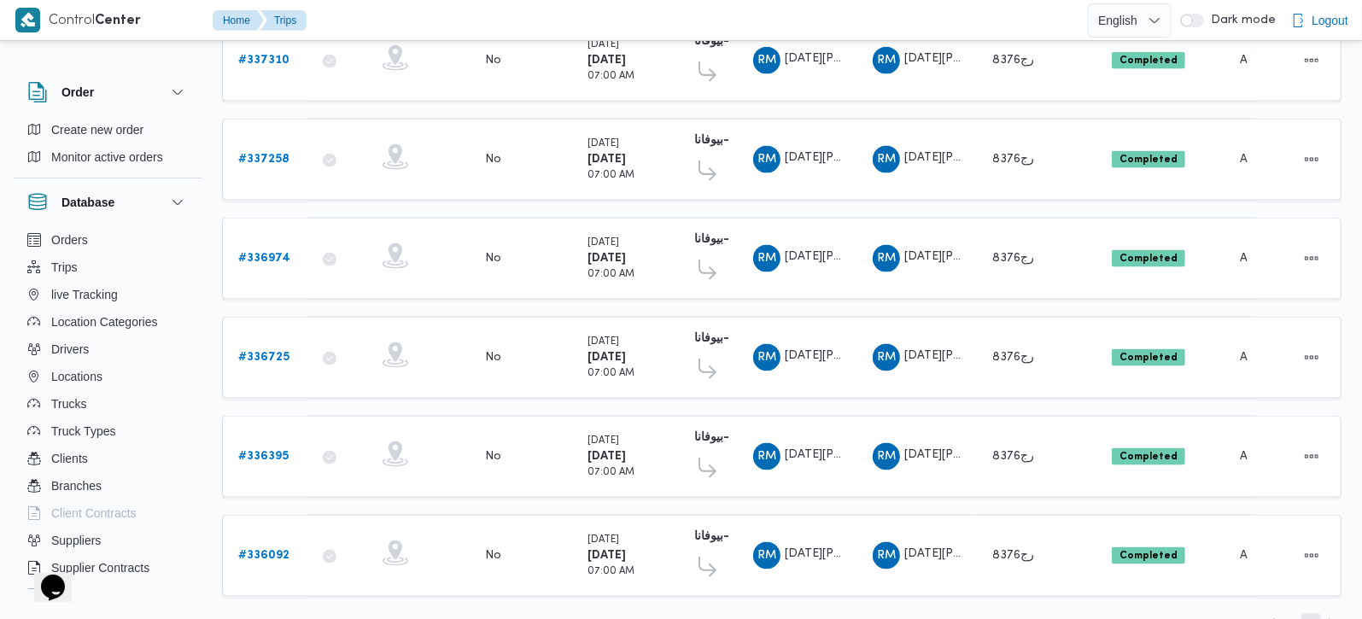
click at [1313, 614] on span "2" at bounding box center [1311, 624] width 6 height 20
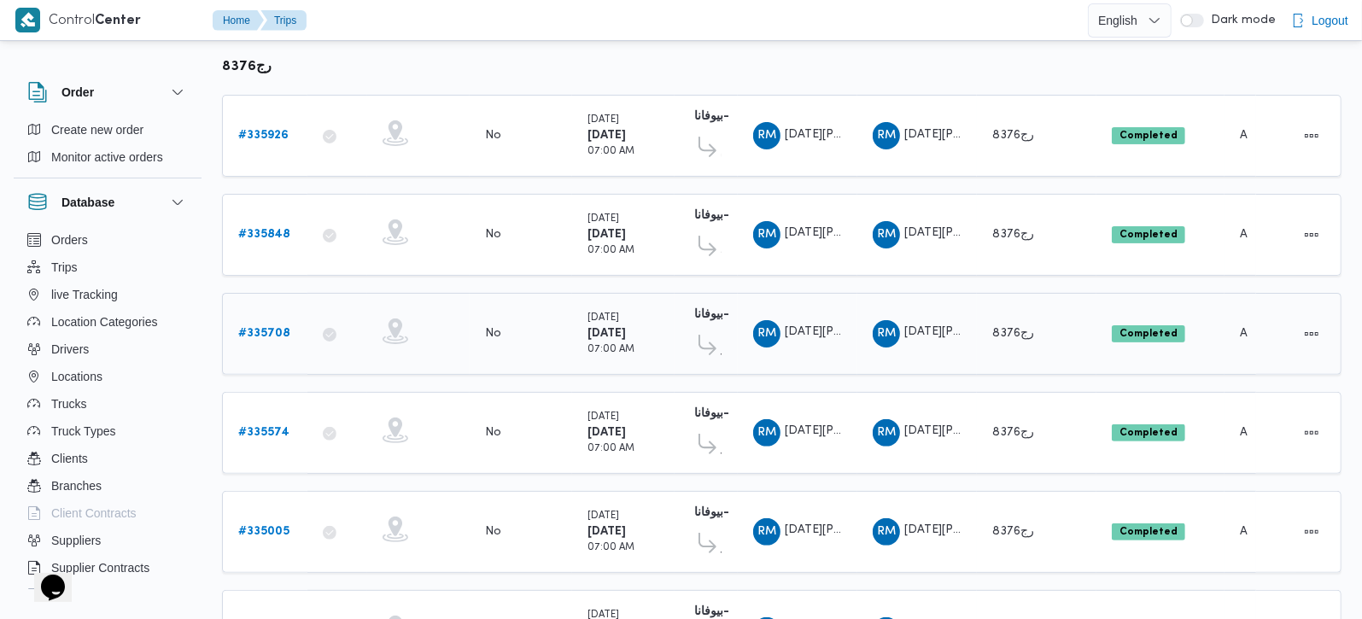
scroll to position [112, 0]
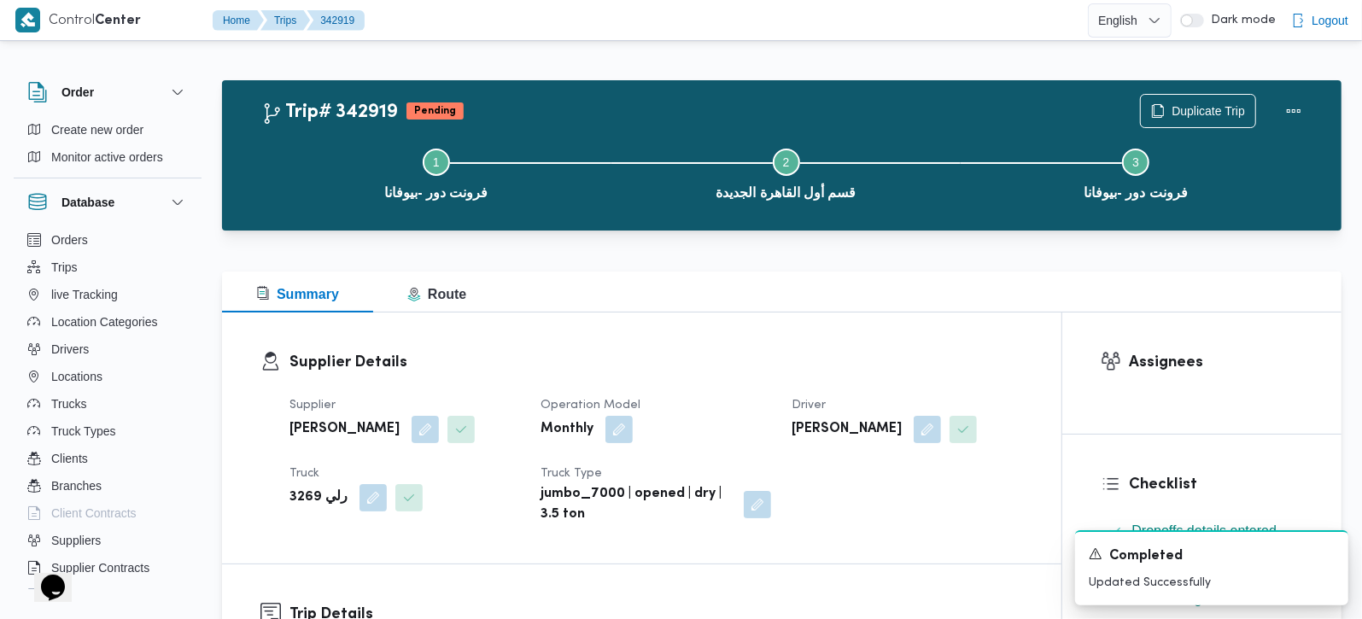
click at [849, 430] on b "[PERSON_NAME]" at bounding box center [847, 429] width 110 height 20
click at [849, 430] on b "السيد احمد السيد ابراهيم" at bounding box center [847, 429] width 110 height 20
copy div "[PERSON_NAME]"
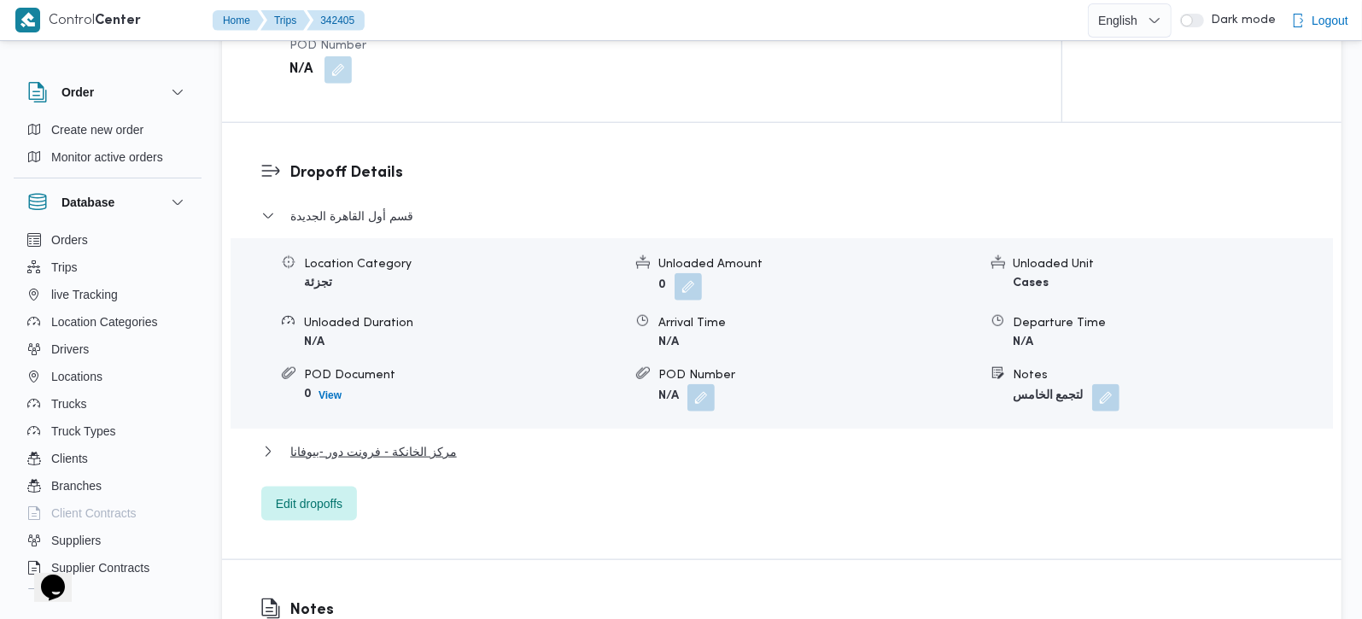
scroll to position [1306, 0]
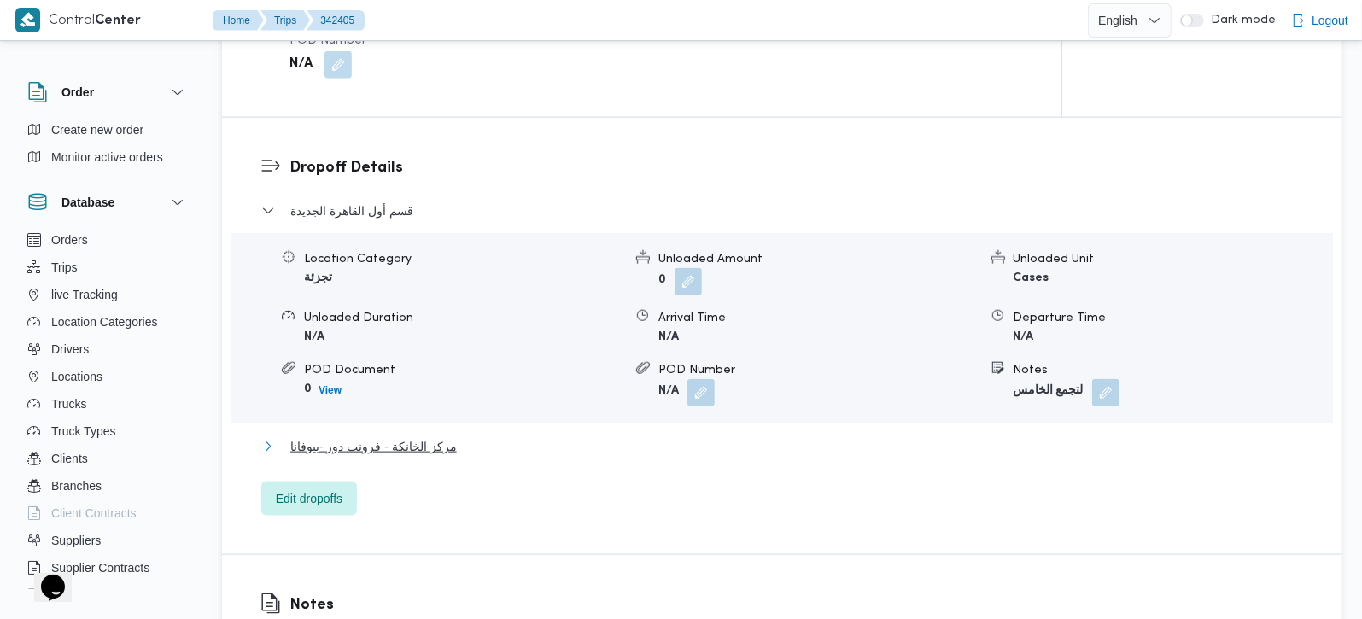
click at [368, 436] on span "مركز الخانكة - فرونت دور -بيوفانا" at bounding box center [373, 446] width 167 height 20
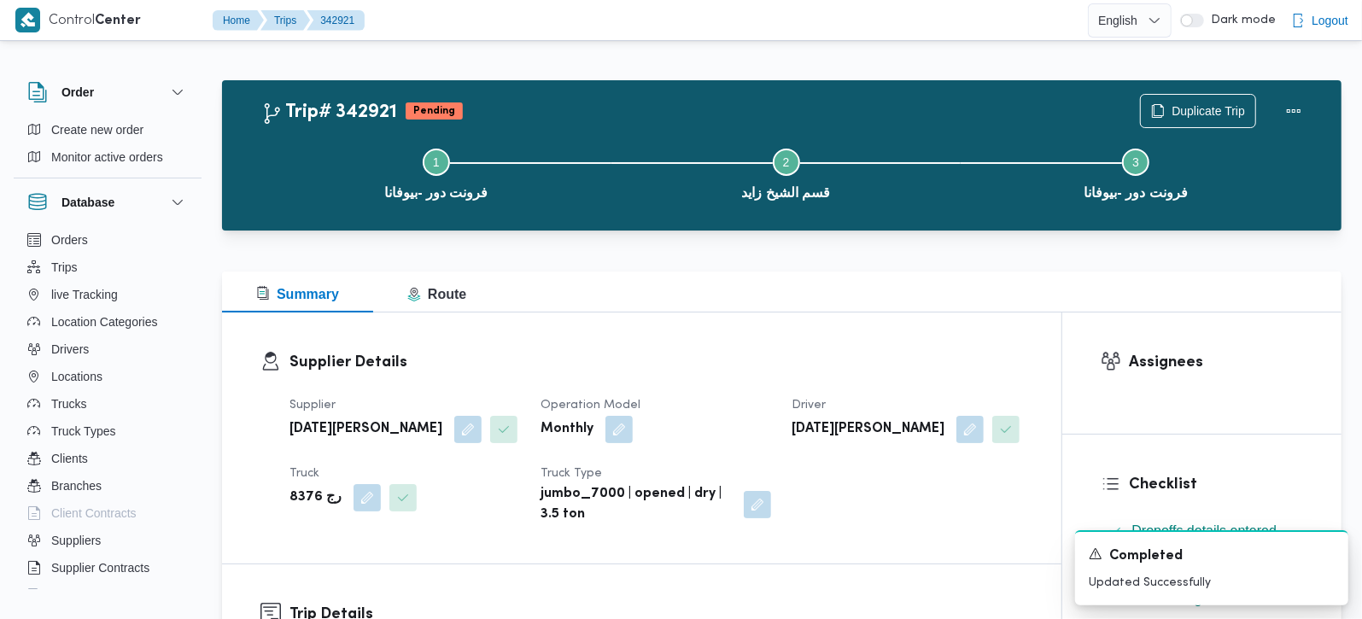
click at [864, 426] on b "رمضان محمد محمد عبدالمنعم" at bounding box center [868, 429] width 153 height 20
click at [864, 426] on b "[DATE][PERSON_NAME]" at bounding box center [868, 429] width 153 height 20
copy div "[DATE][PERSON_NAME]"
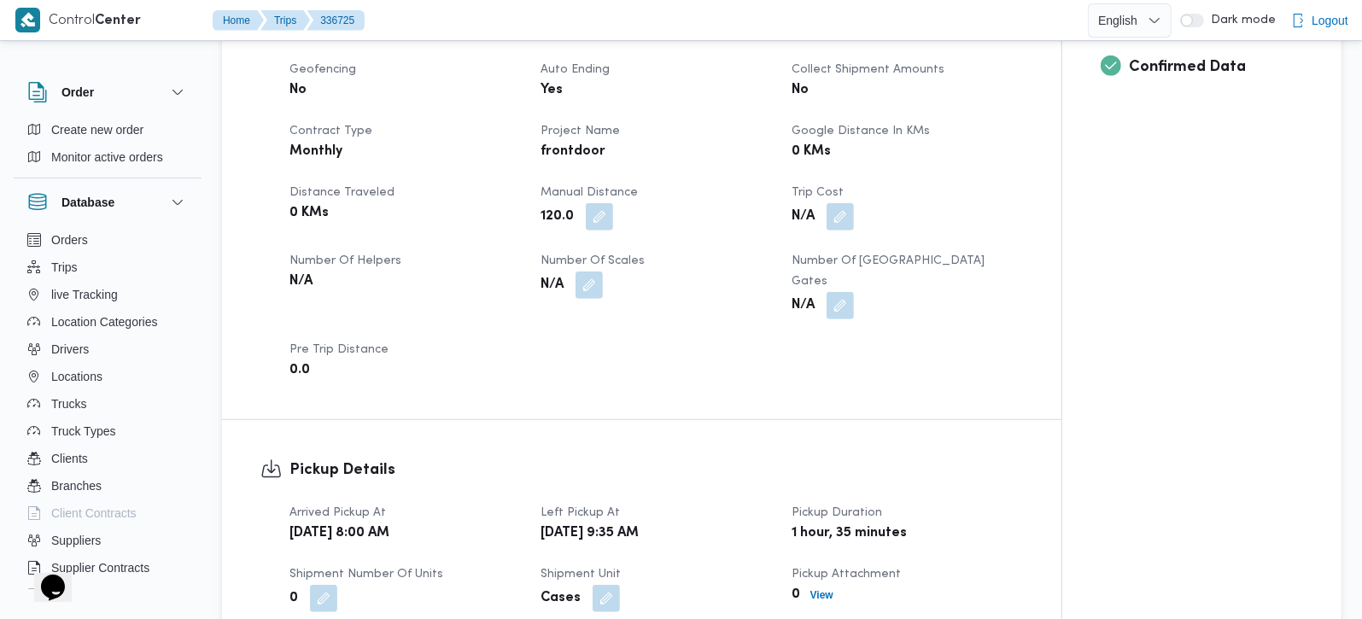
scroll to position [1105, 0]
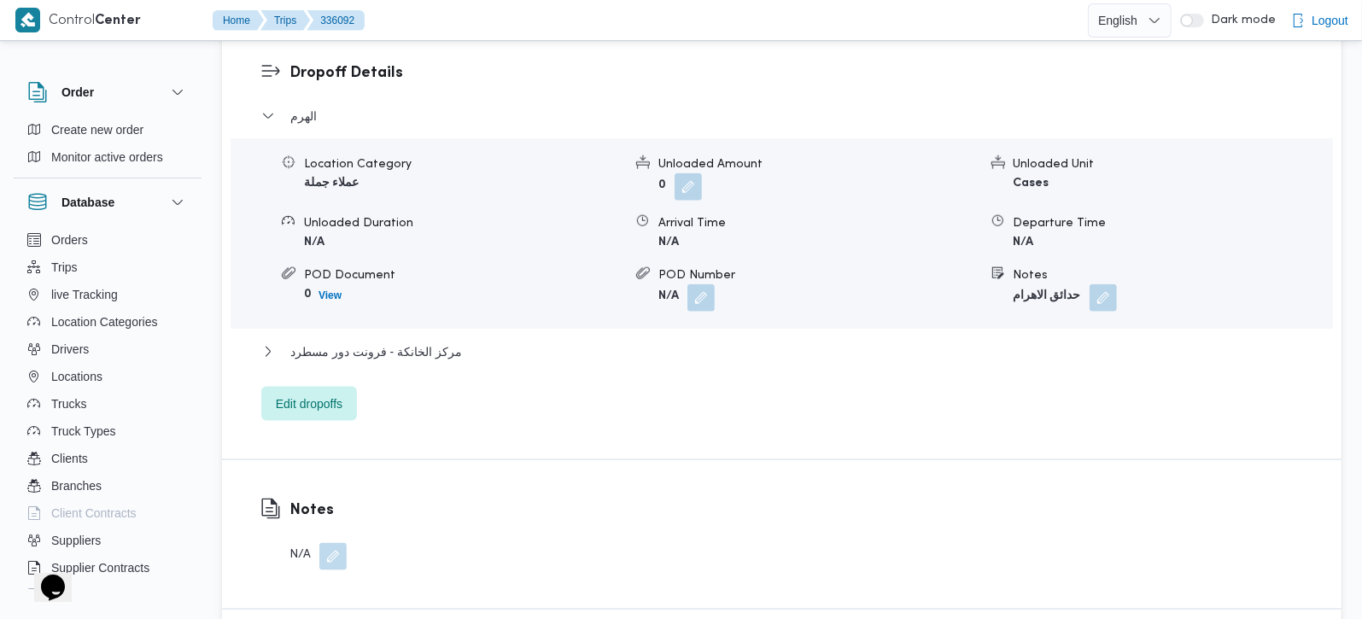
scroll to position [1406, 0]
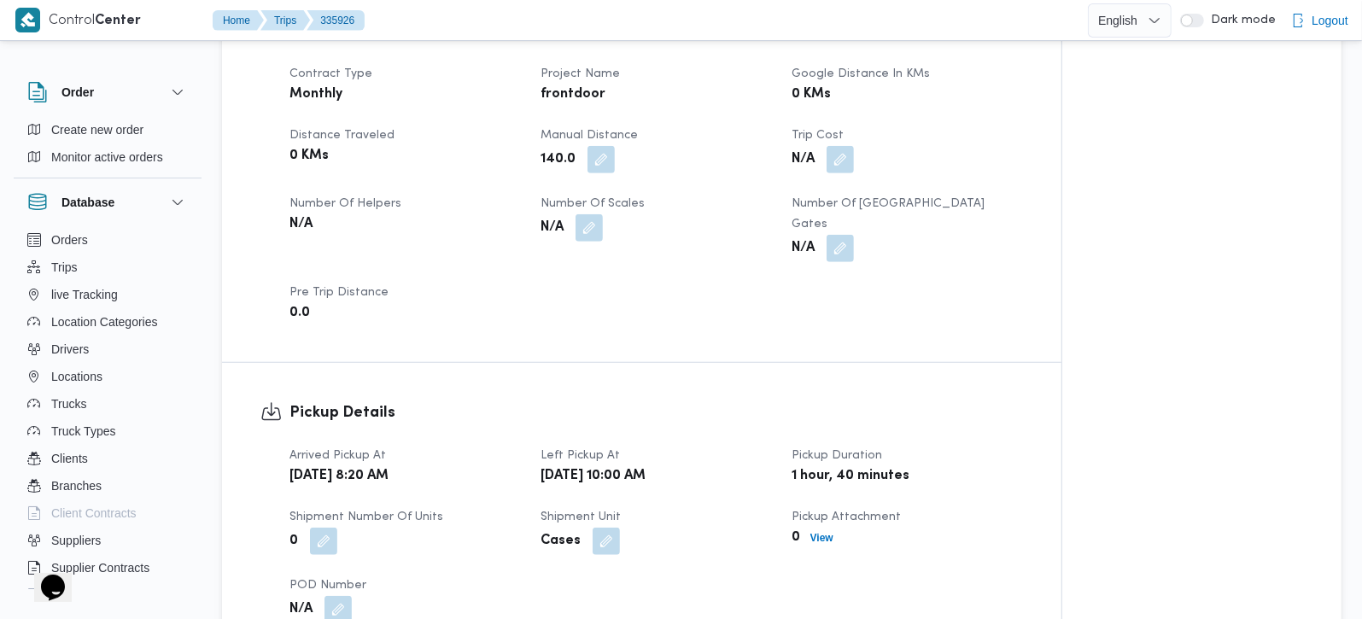
scroll to position [1105, 0]
